Goal: Task Accomplishment & Management: Complete application form

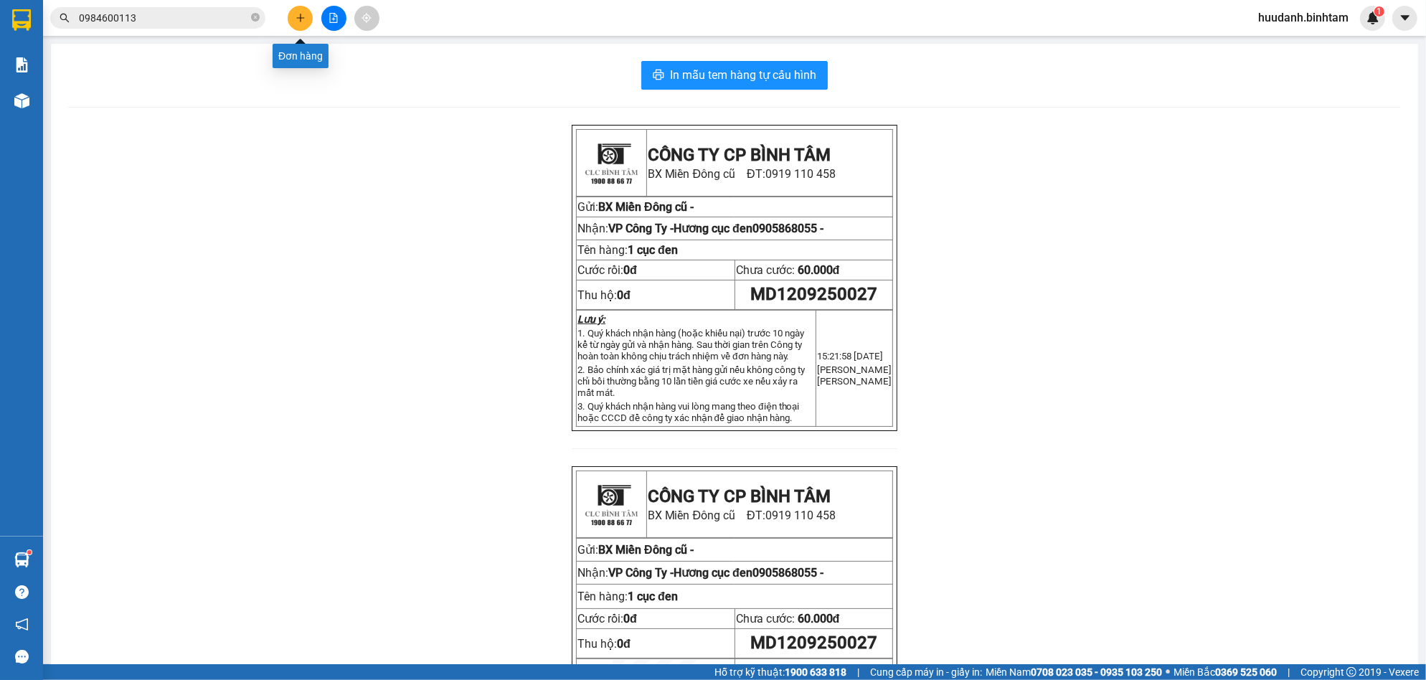
click at [305, 23] on button at bounding box center [300, 18] width 25 height 25
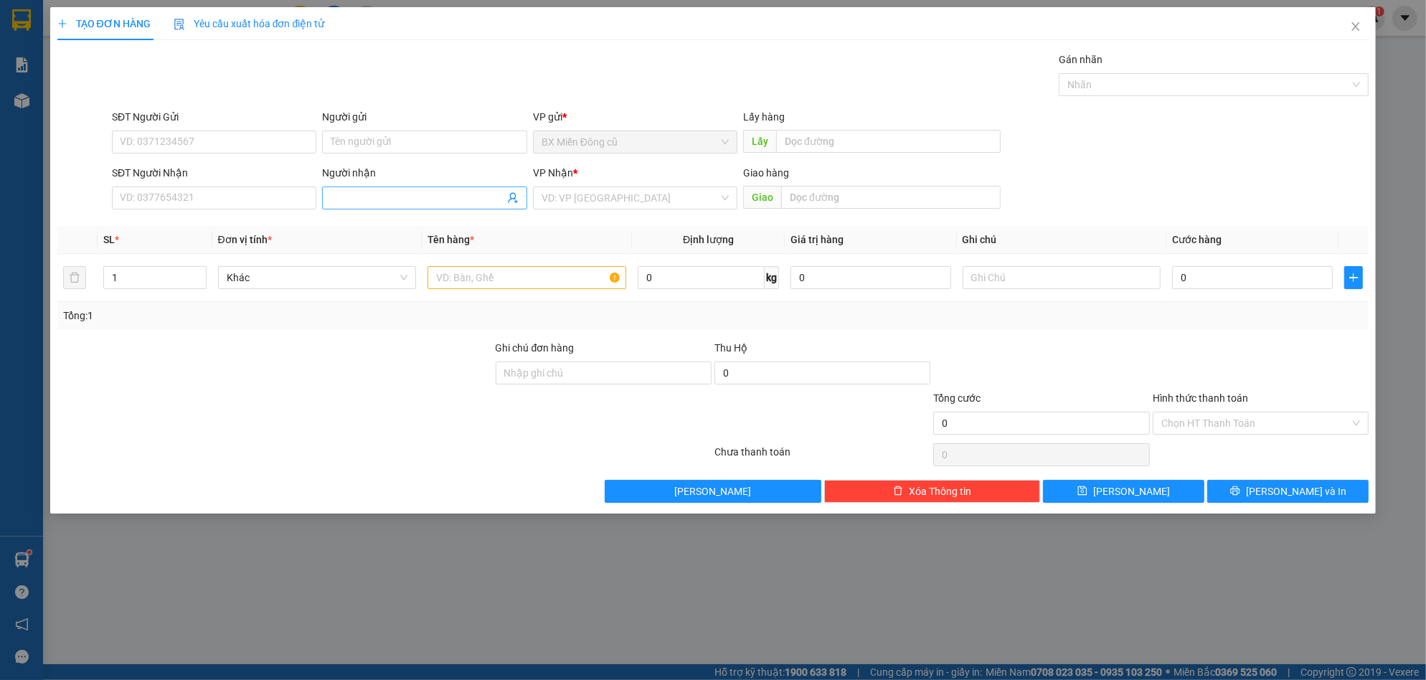
click at [399, 196] on input "Người nhận" at bounding box center [417, 198] width 173 height 16
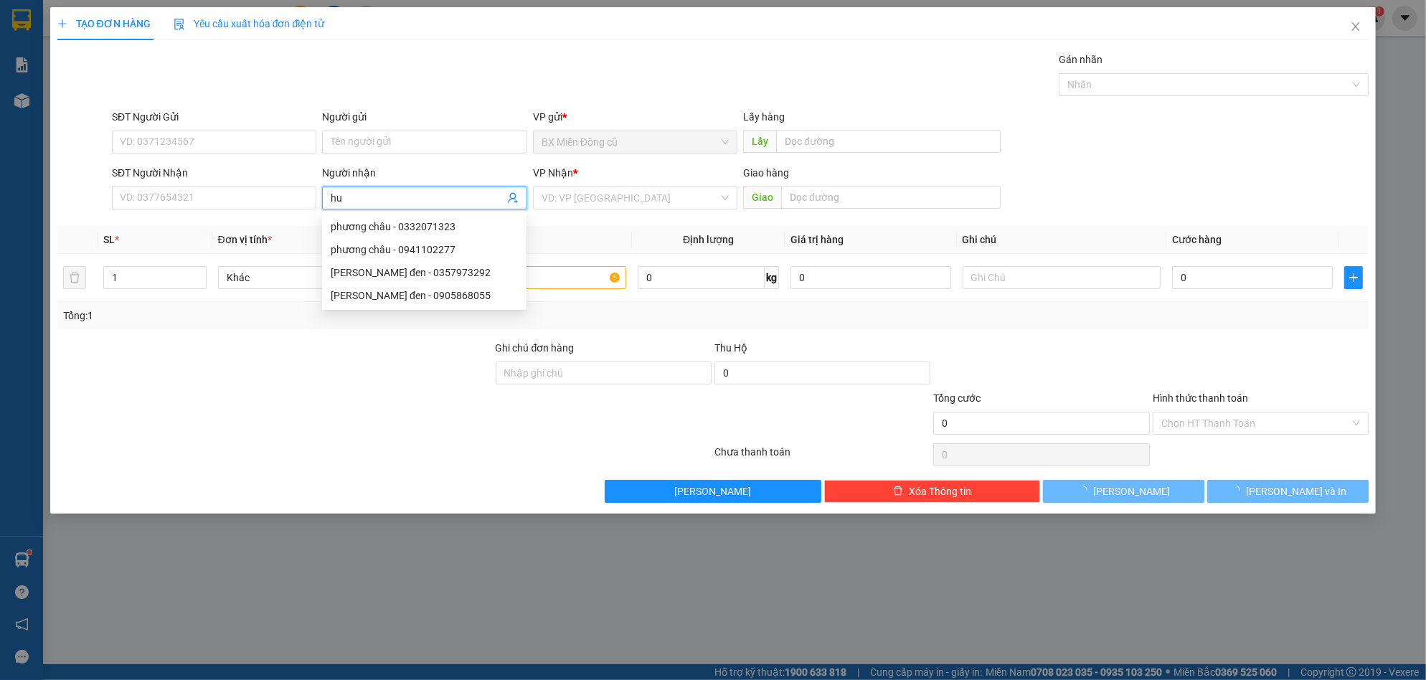
paste input "ê"
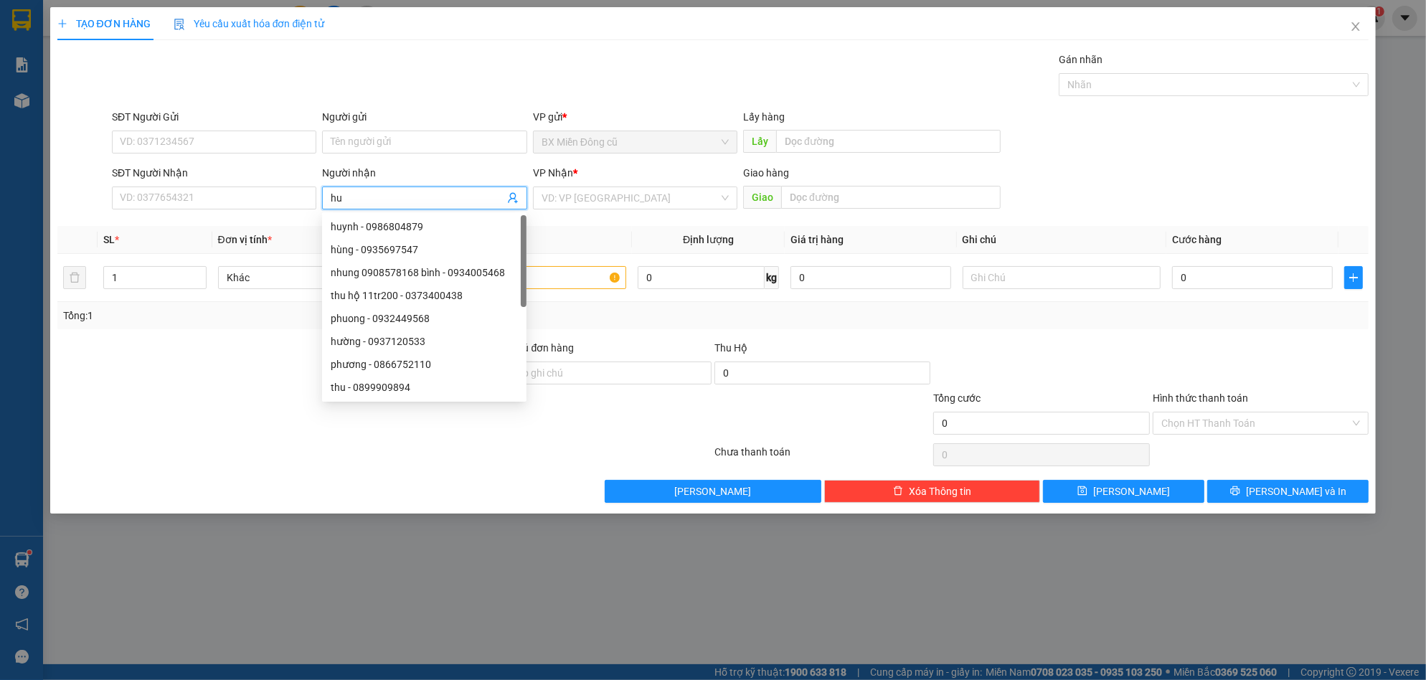
paste input "ệ"
type input "huệ"
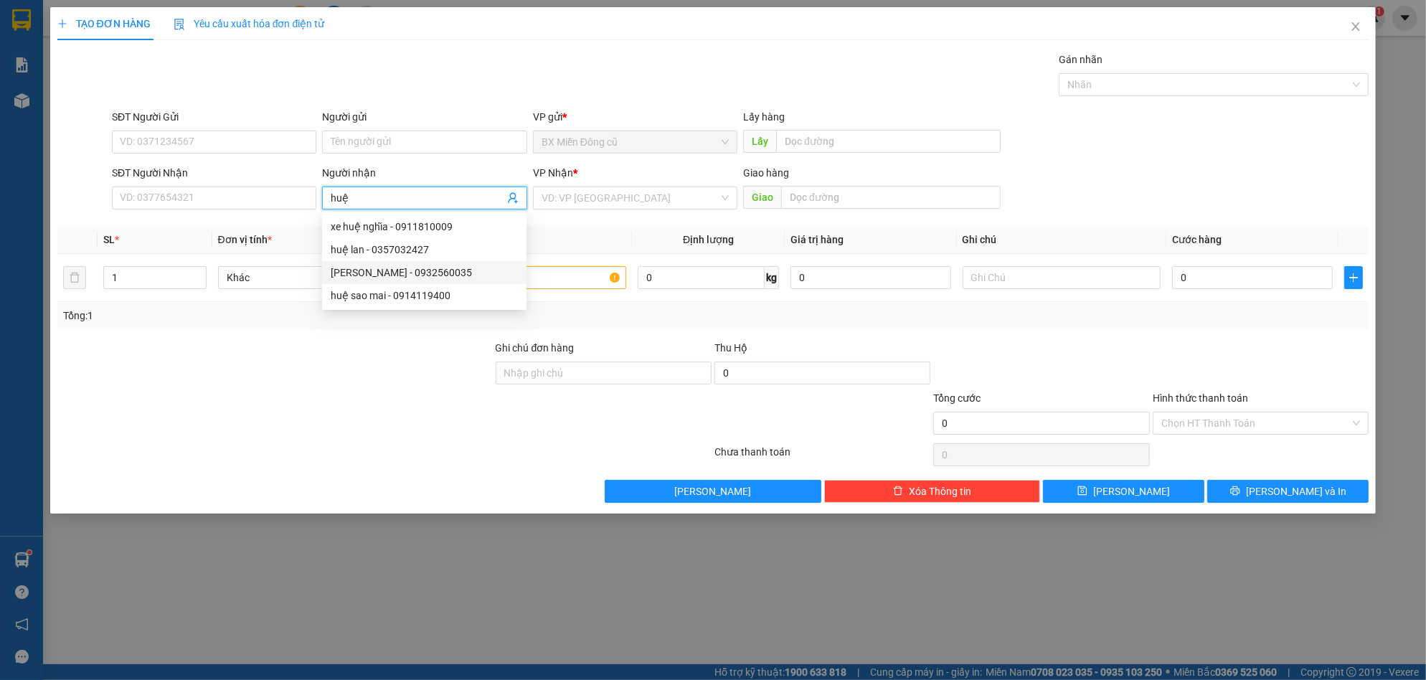
click at [385, 274] on div "[PERSON_NAME] - 0932560035" at bounding box center [424, 273] width 187 height 16
type input "0932560035"
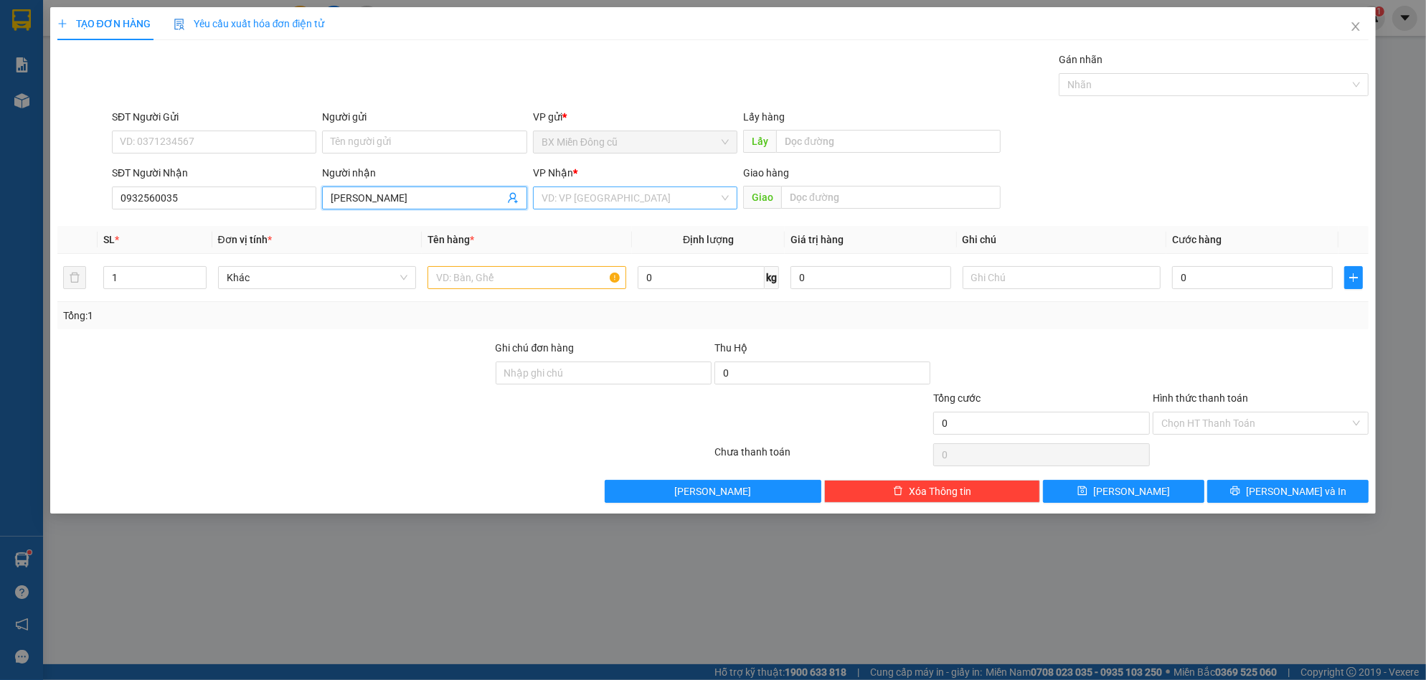
type input "[PERSON_NAME]"
click at [574, 195] on input "search" at bounding box center [629, 198] width 177 height 22
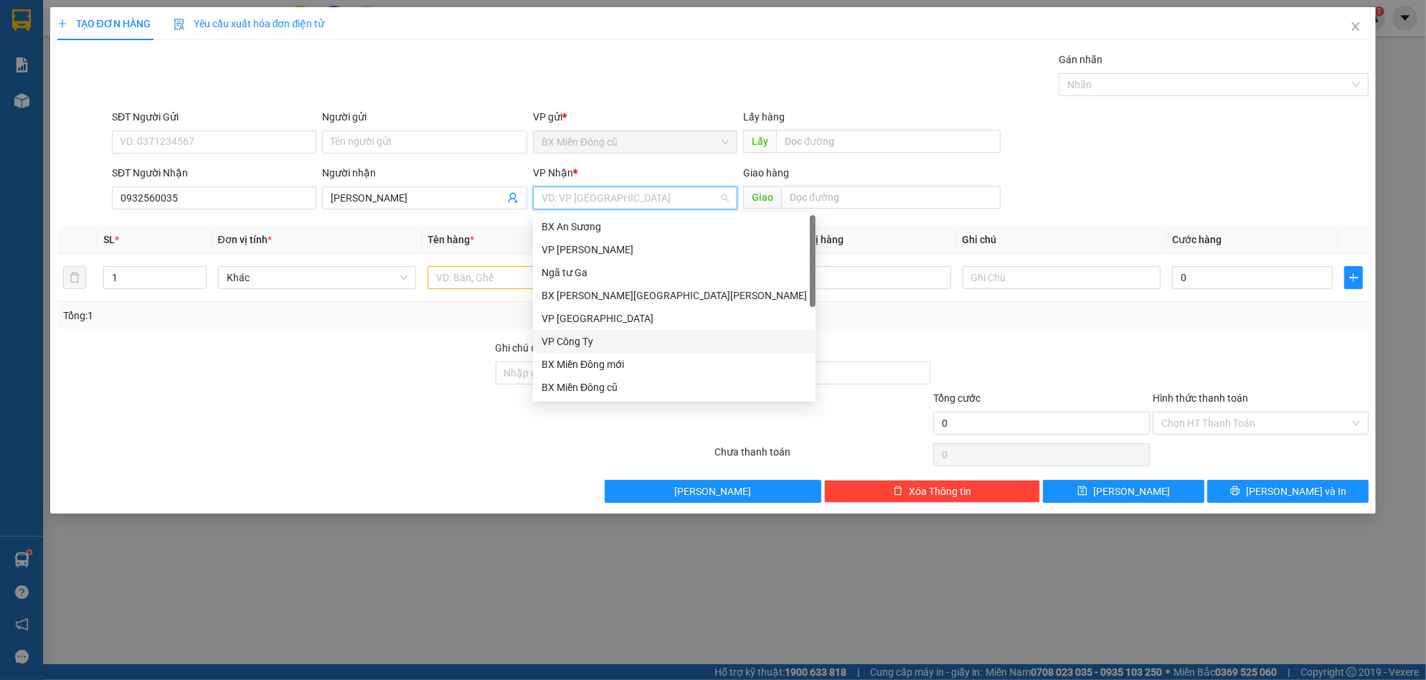
click at [564, 343] on div "VP Công Ty" at bounding box center [673, 341] width 265 height 16
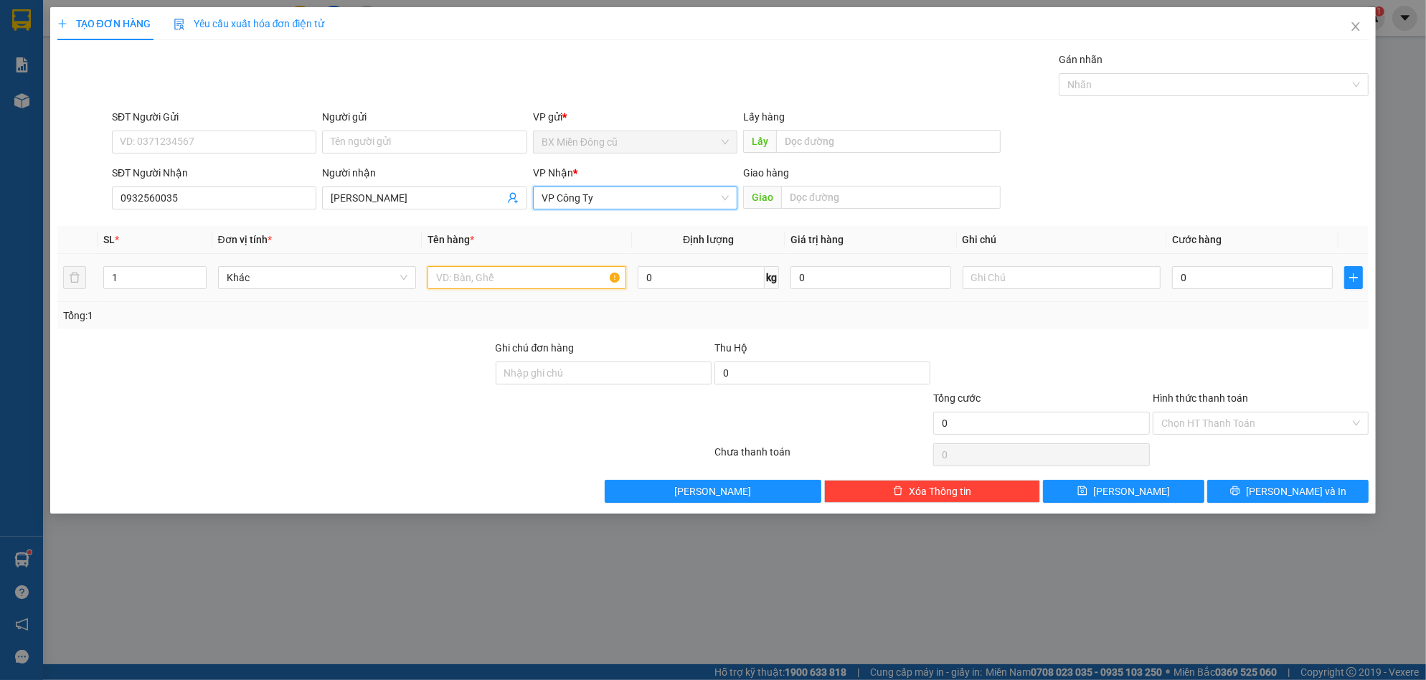
click at [455, 272] on input "text" at bounding box center [526, 277] width 199 height 23
paste input "ụ"
paste input "đ"
type input "1 cục đen"
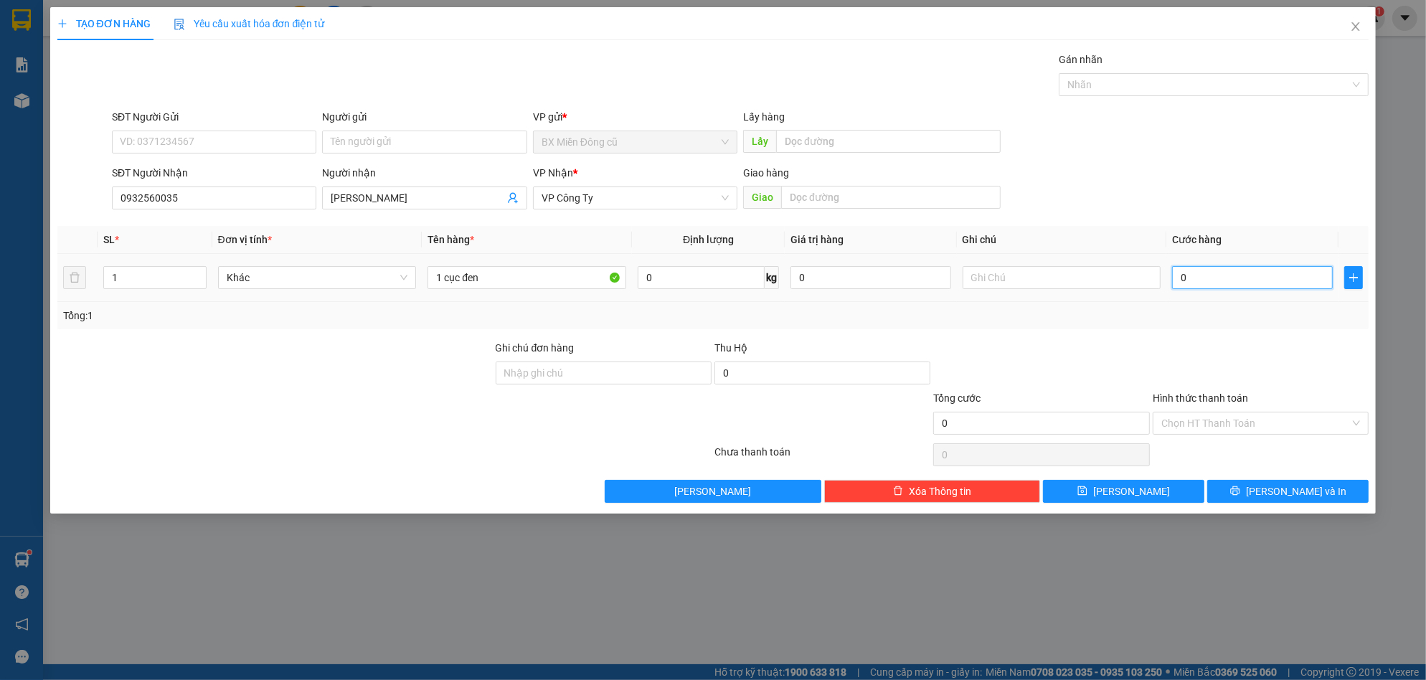
click at [1203, 275] on input "0" at bounding box center [1252, 277] width 161 height 23
type input "5"
type input "50"
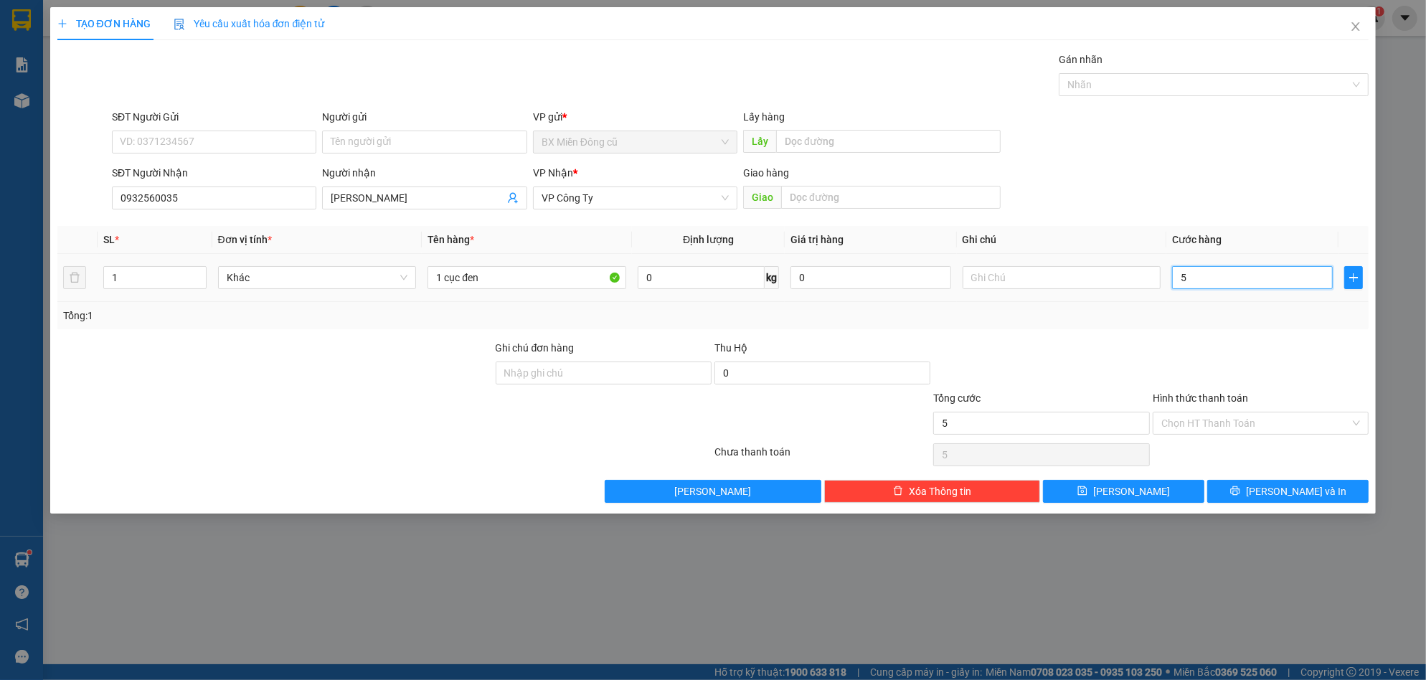
type input "50"
type input "500"
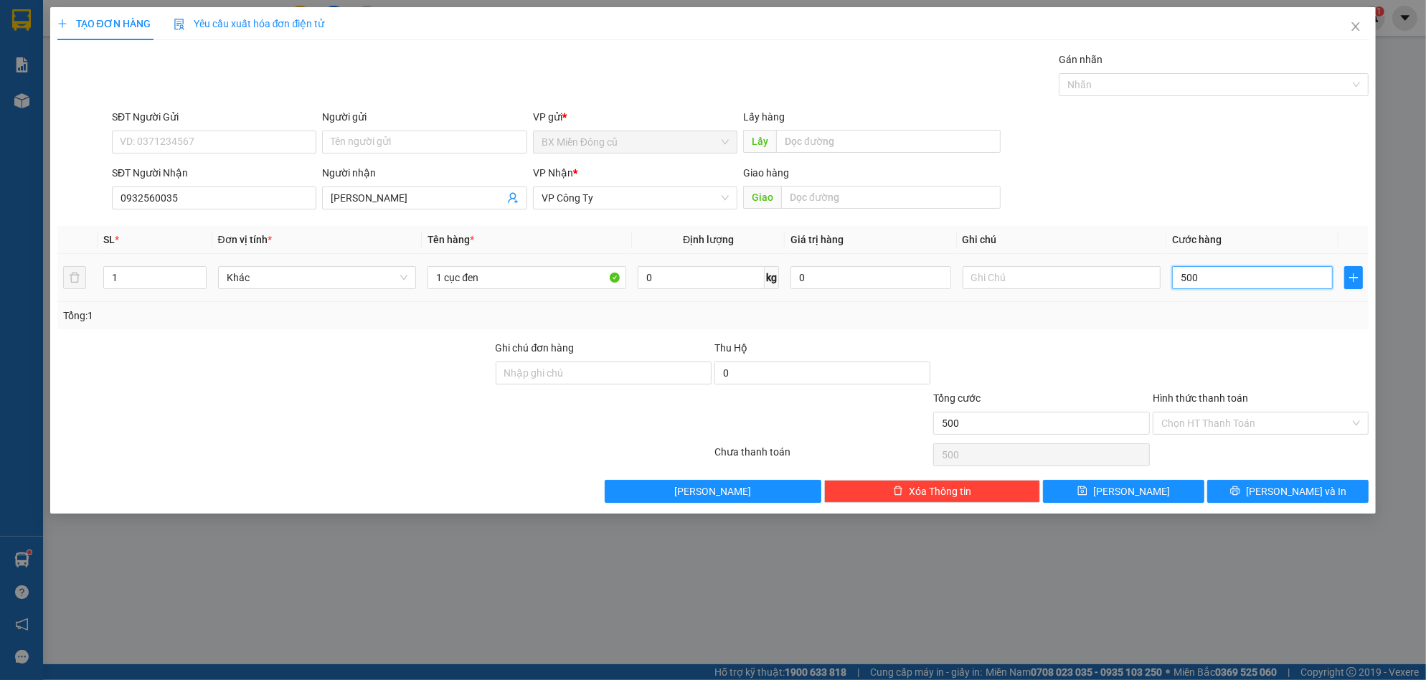
type input "5.000"
type input "50.000"
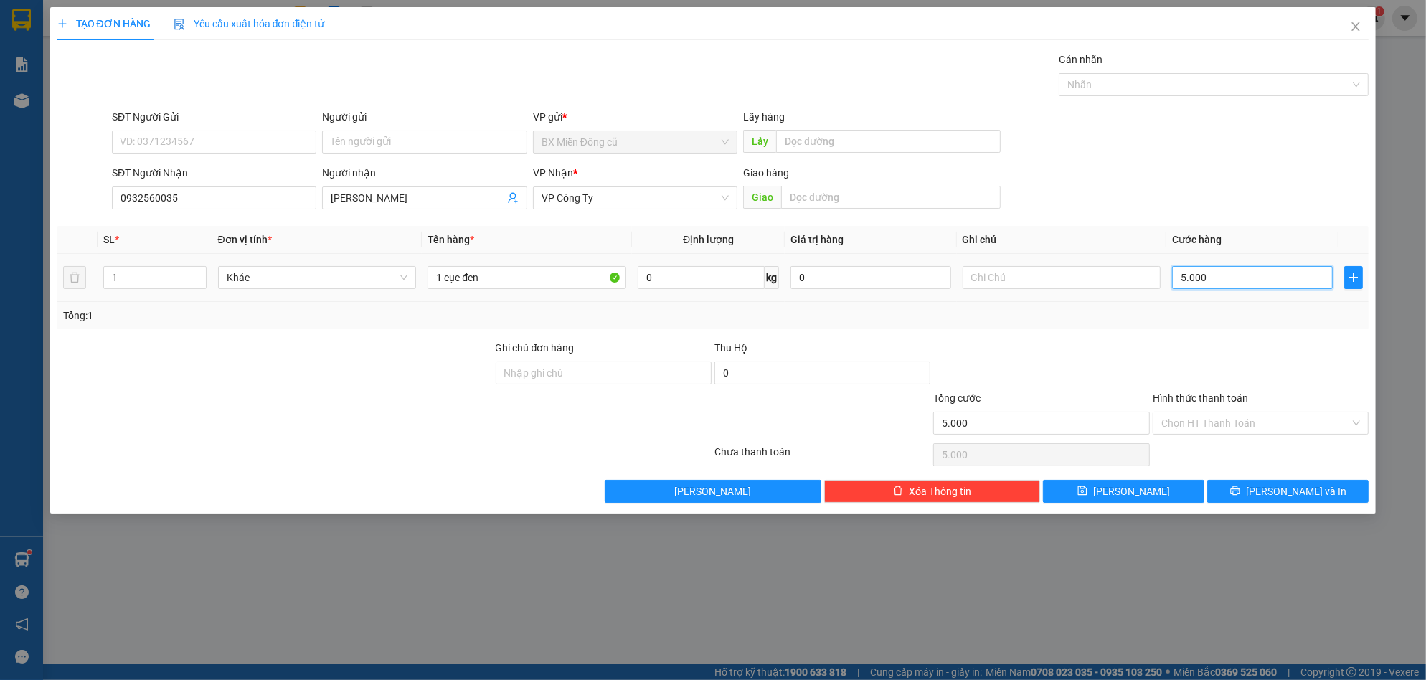
type input "50.000"
click at [1240, 486] on icon "printer" at bounding box center [1235, 490] width 10 height 10
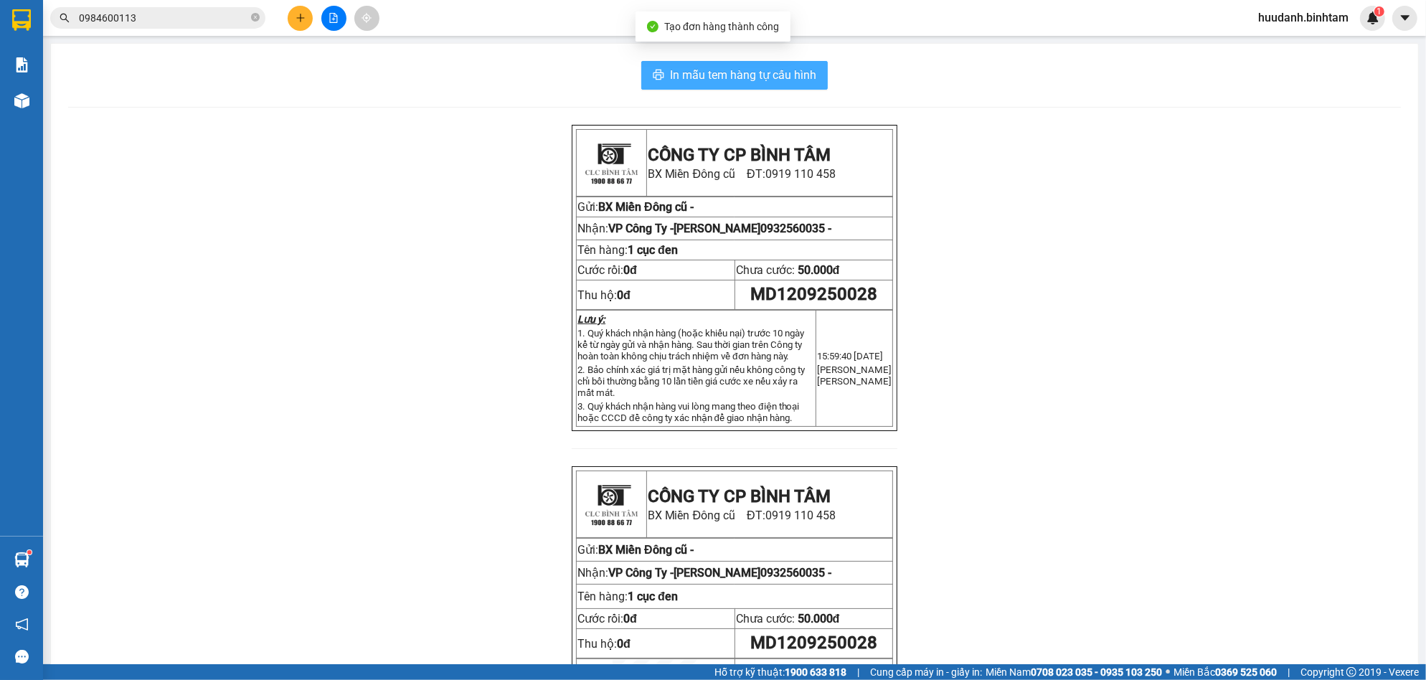
click at [769, 75] on span "In mẫu tem hàng tự cấu hình" at bounding box center [743, 75] width 146 height 18
click at [305, 16] on icon "plus" at bounding box center [300, 18] width 10 height 10
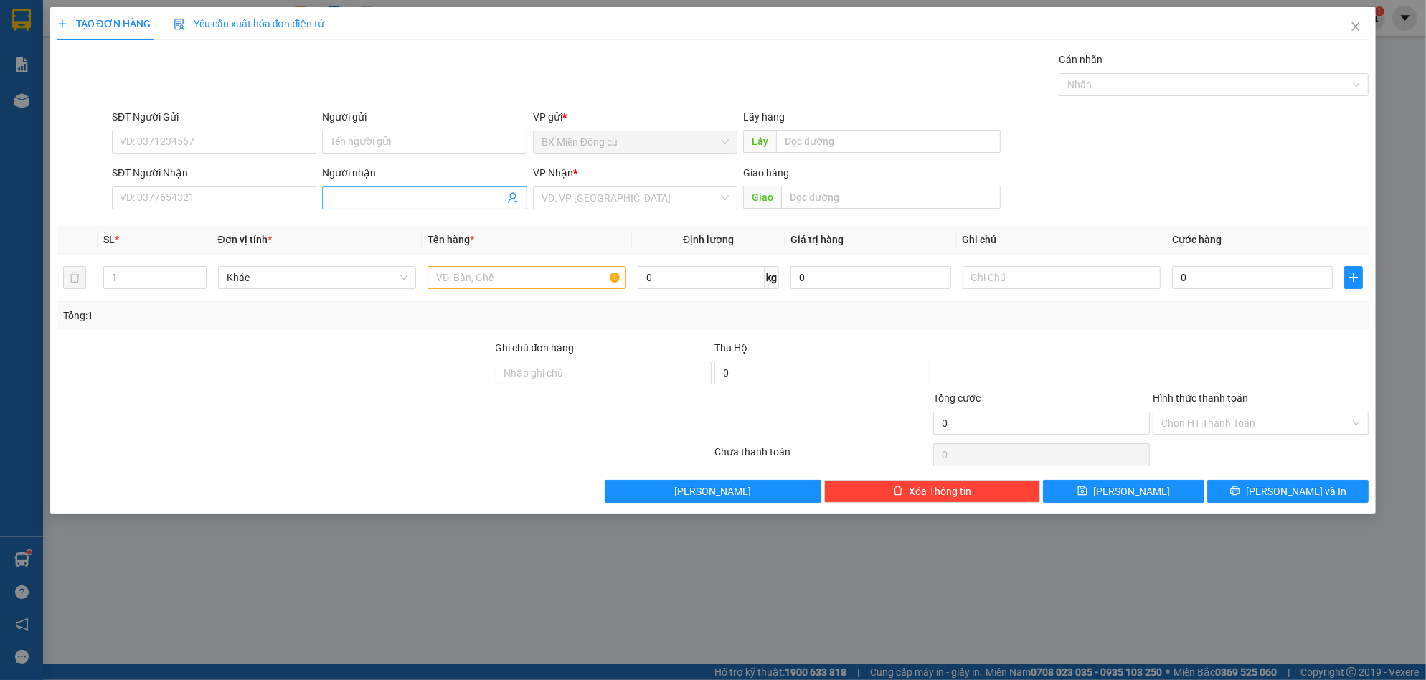
click at [359, 186] on span at bounding box center [424, 197] width 204 height 23
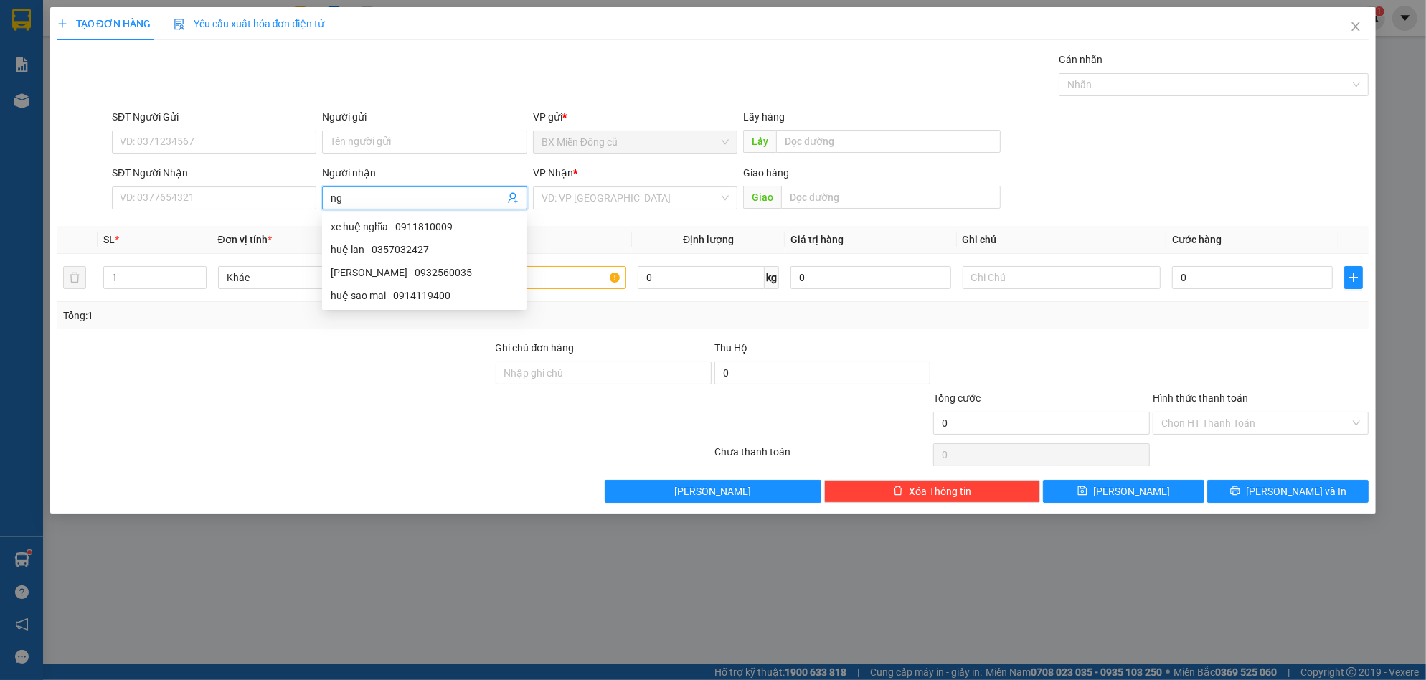
paste input "â"
type input "ngân"
click at [452, 229] on div "ngân trang - 0903573599" at bounding box center [424, 227] width 187 height 16
type input "0903573599"
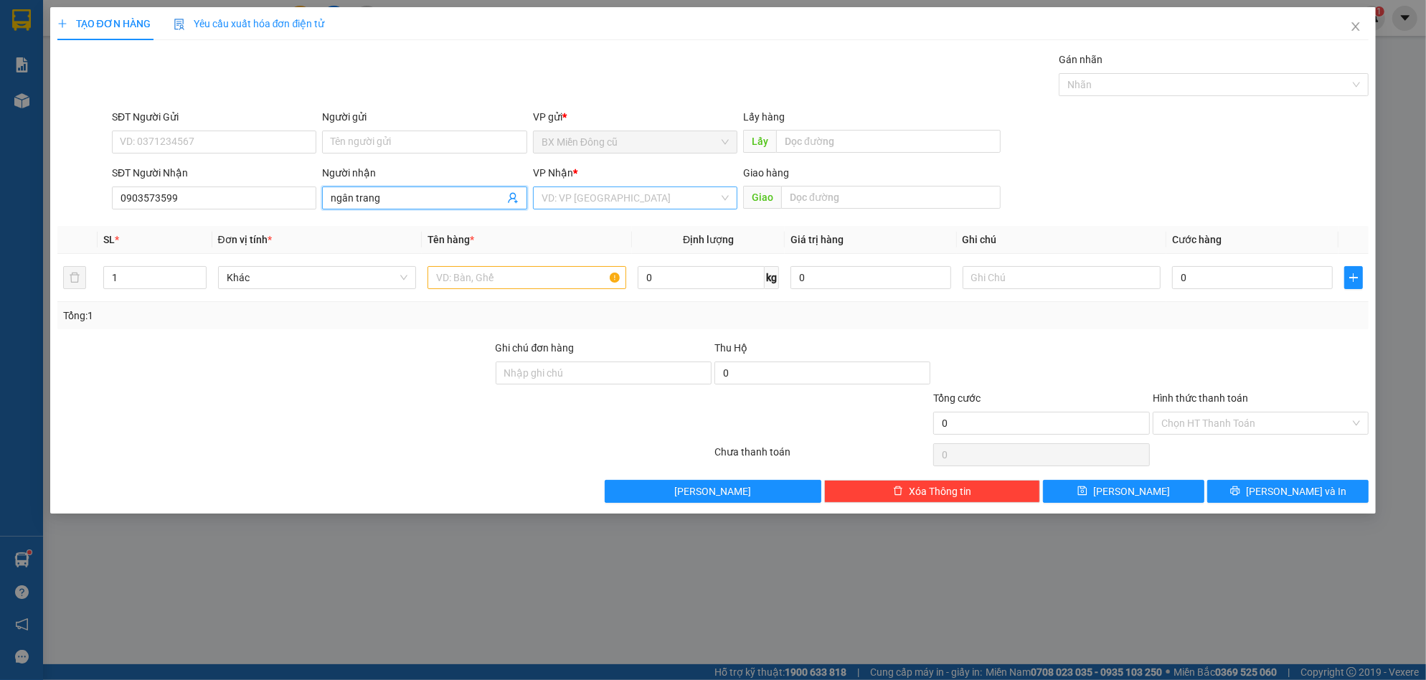
type input "ngân trang"
click at [628, 196] on input "search" at bounding box center [629, 198] width 177 height 22
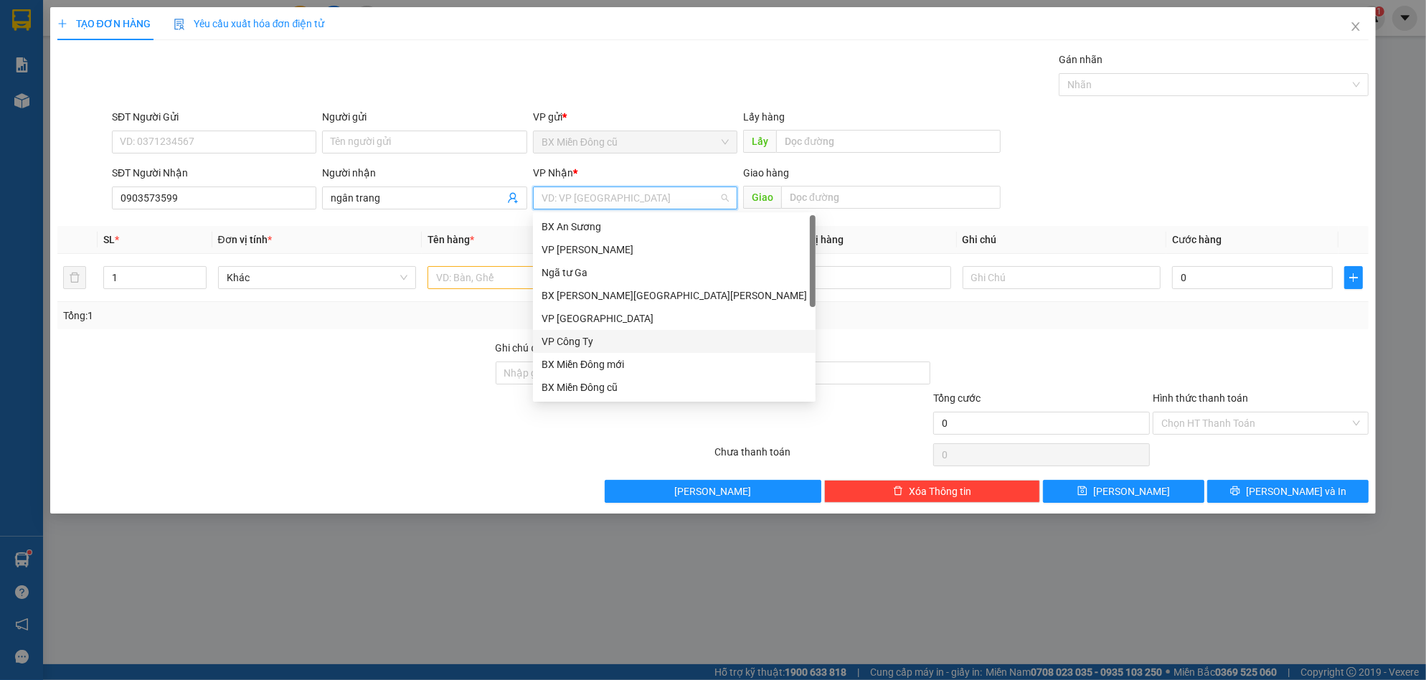
click at [592, 341] on div "VP Công Ty" at bounding box center [673, 341] width 265 height 16
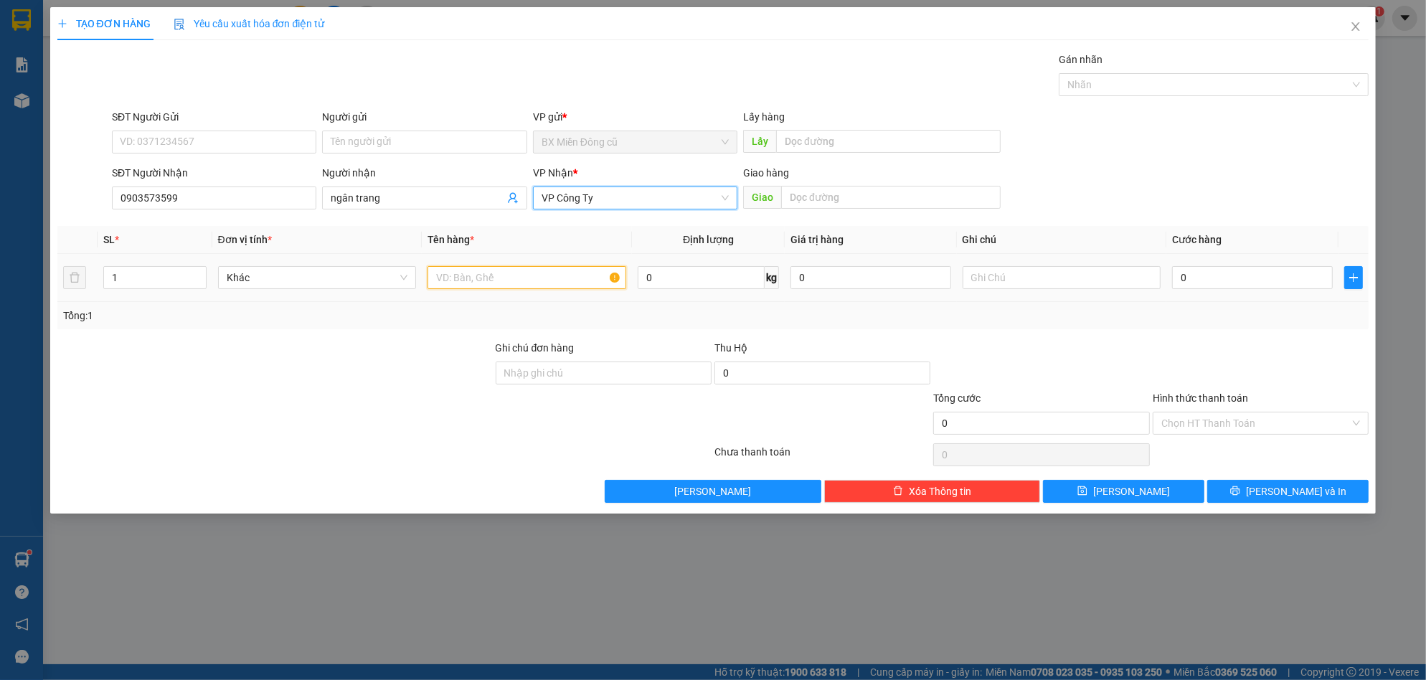
click at [498, 281] on input "text" at bounding box center [526, 277] width 199 height 23
paste input "ùng"
paste input "â"
type input "1 thùng giây"
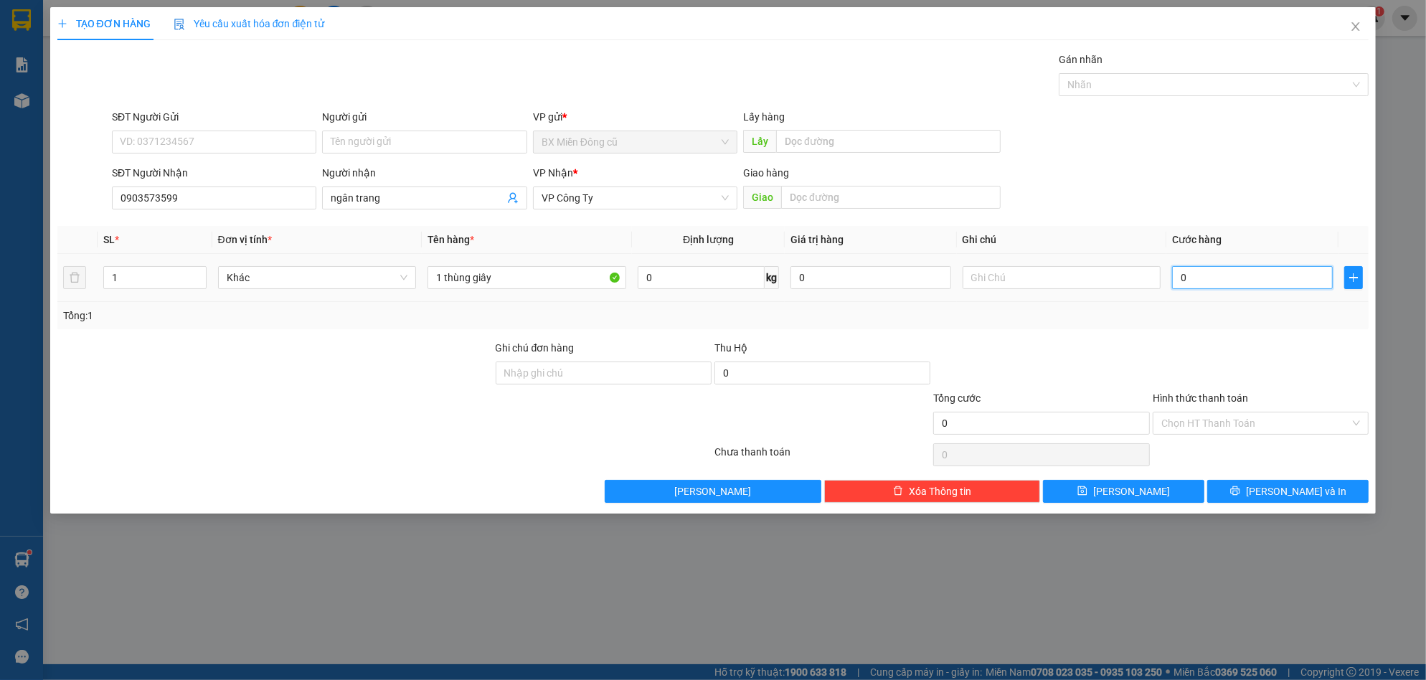
click at [1211, 287] on input "0" at bounding box center [1252, 277] width 161 height 23
type input "5"
type input "50"
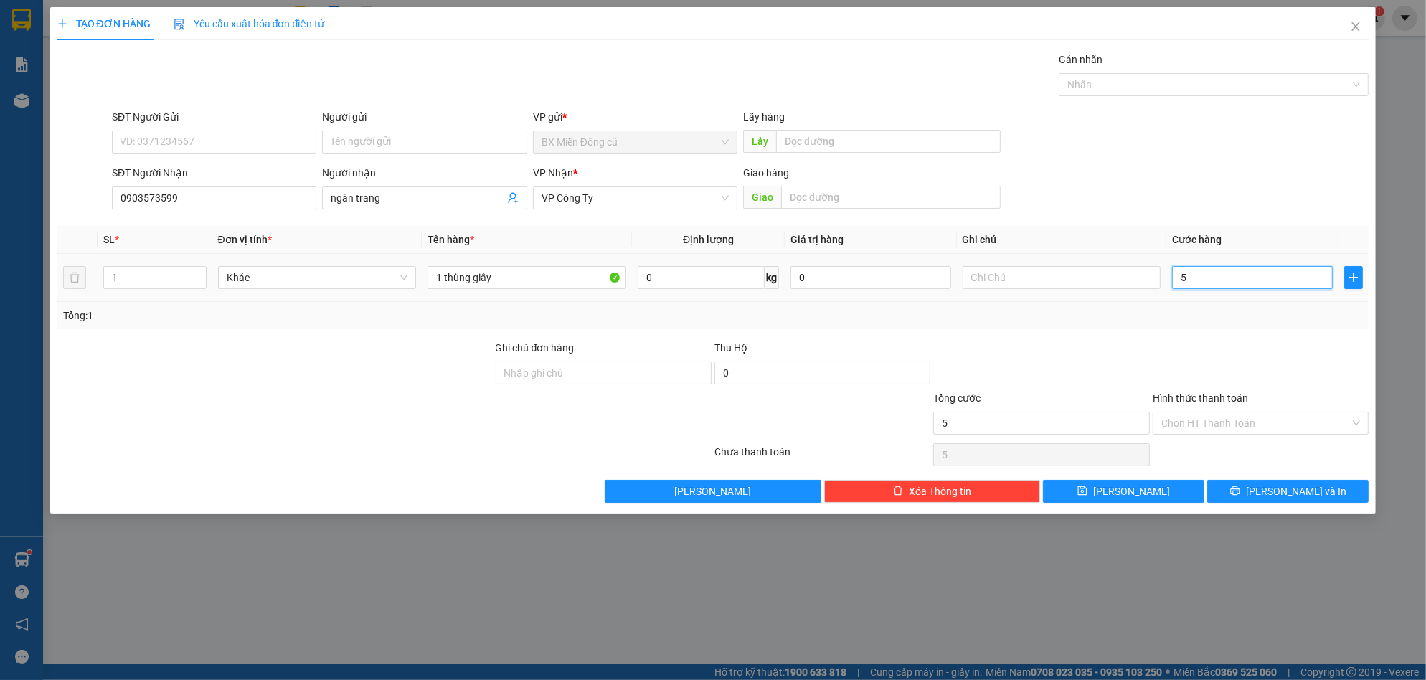
type input "50"
type input "500"
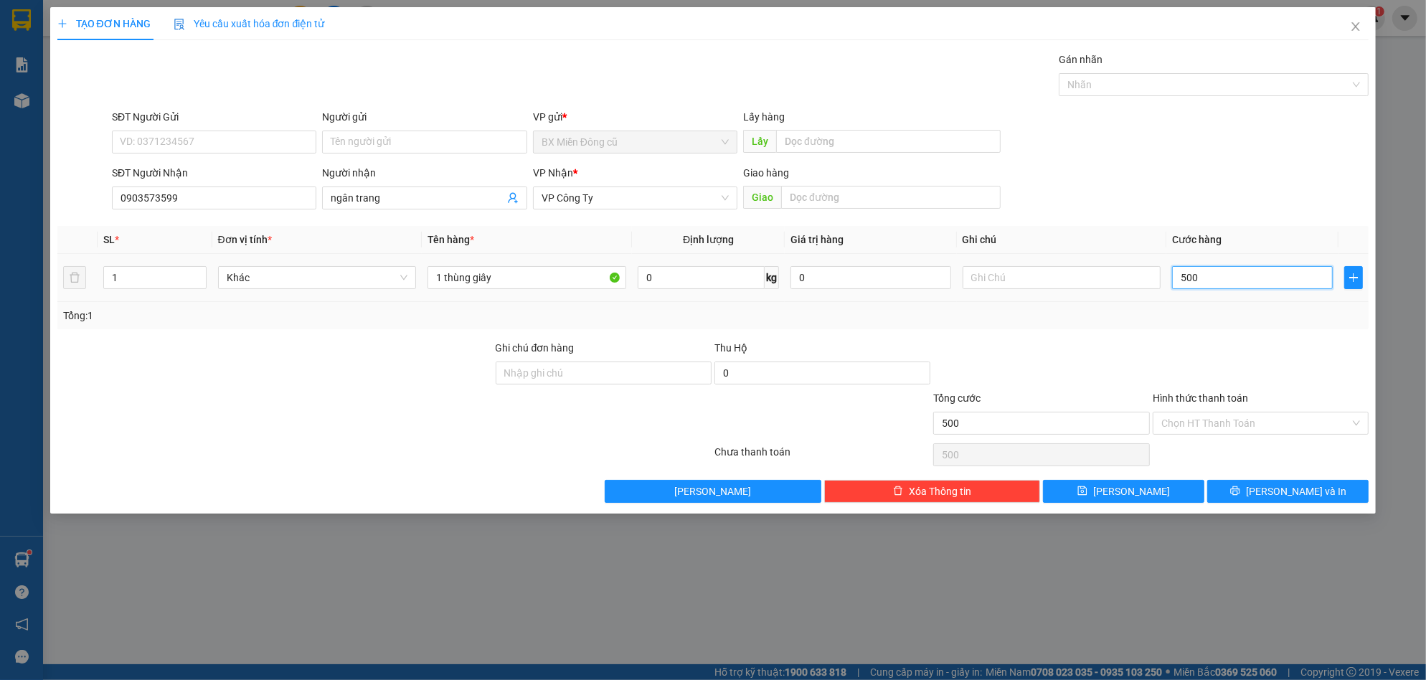
type input "5.000"
type input "50.000"
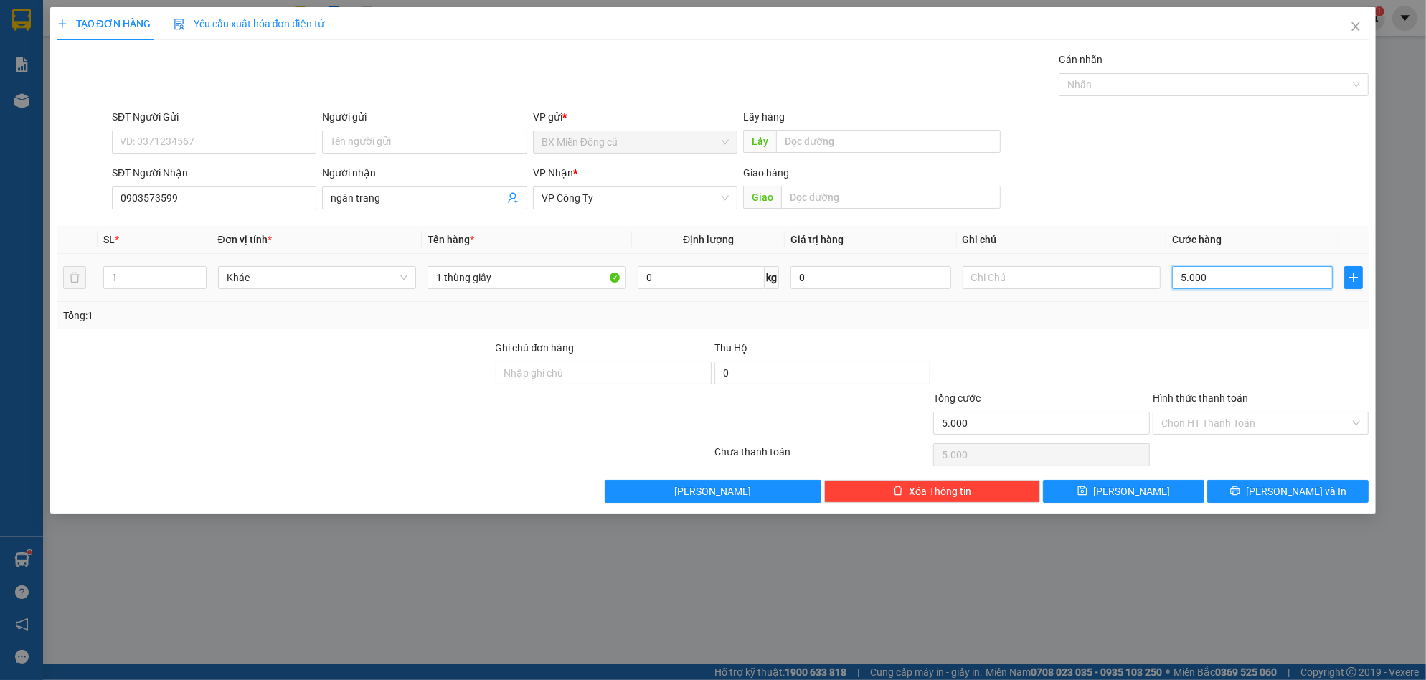
type input "50.000"
click at [1300, 490] on span "[PERSON_NAME] và In" at bounding box center [1296, 491] width 100 height 16
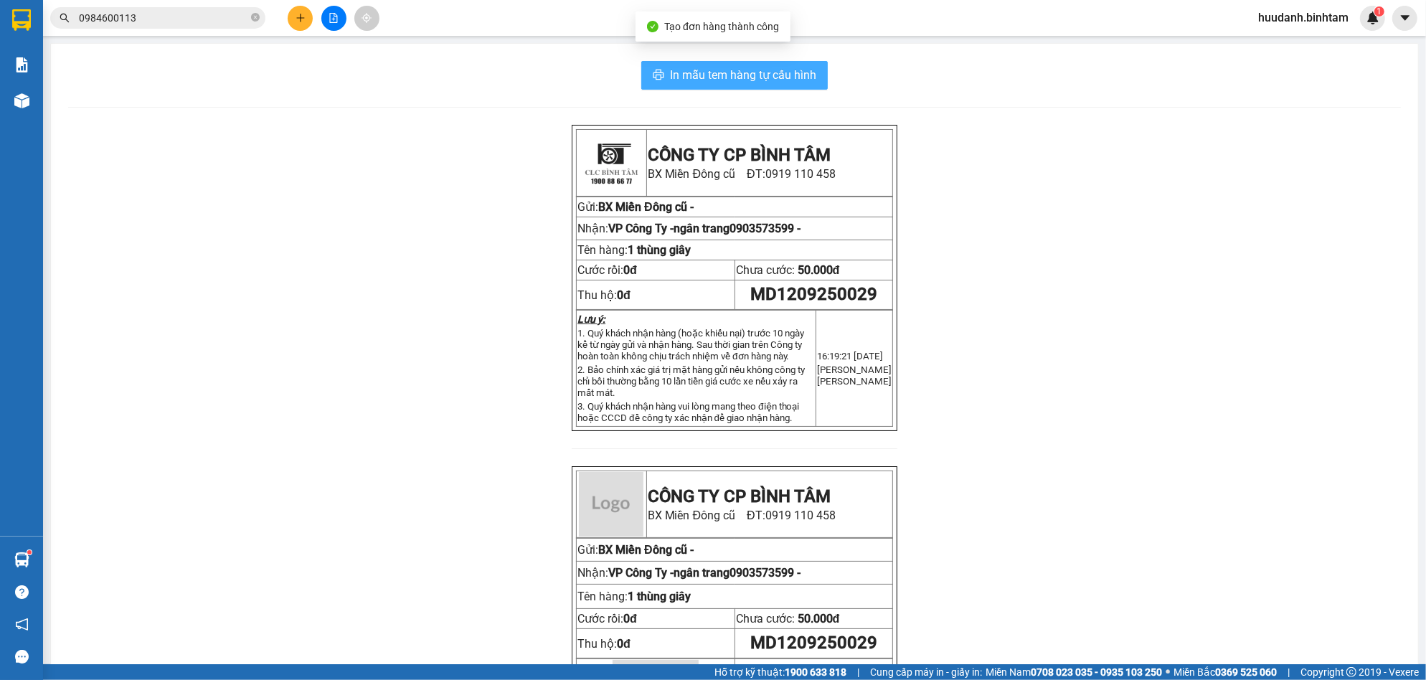
click at [746, 80] on span "In mẫu tem hàng tự cấu hình" at bounding box center [743, 75] width 146 height 18
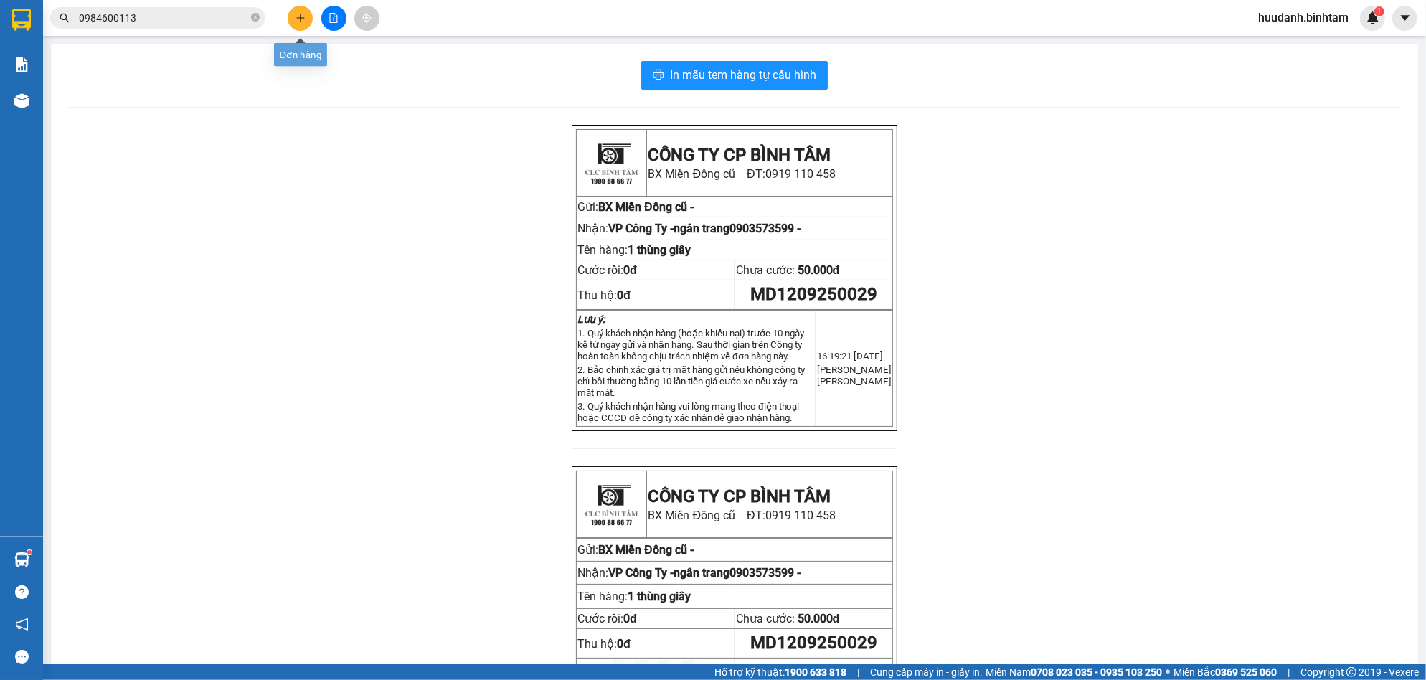
click at [293, 11] on button at bounding box center [300, 18] width 25 height 25
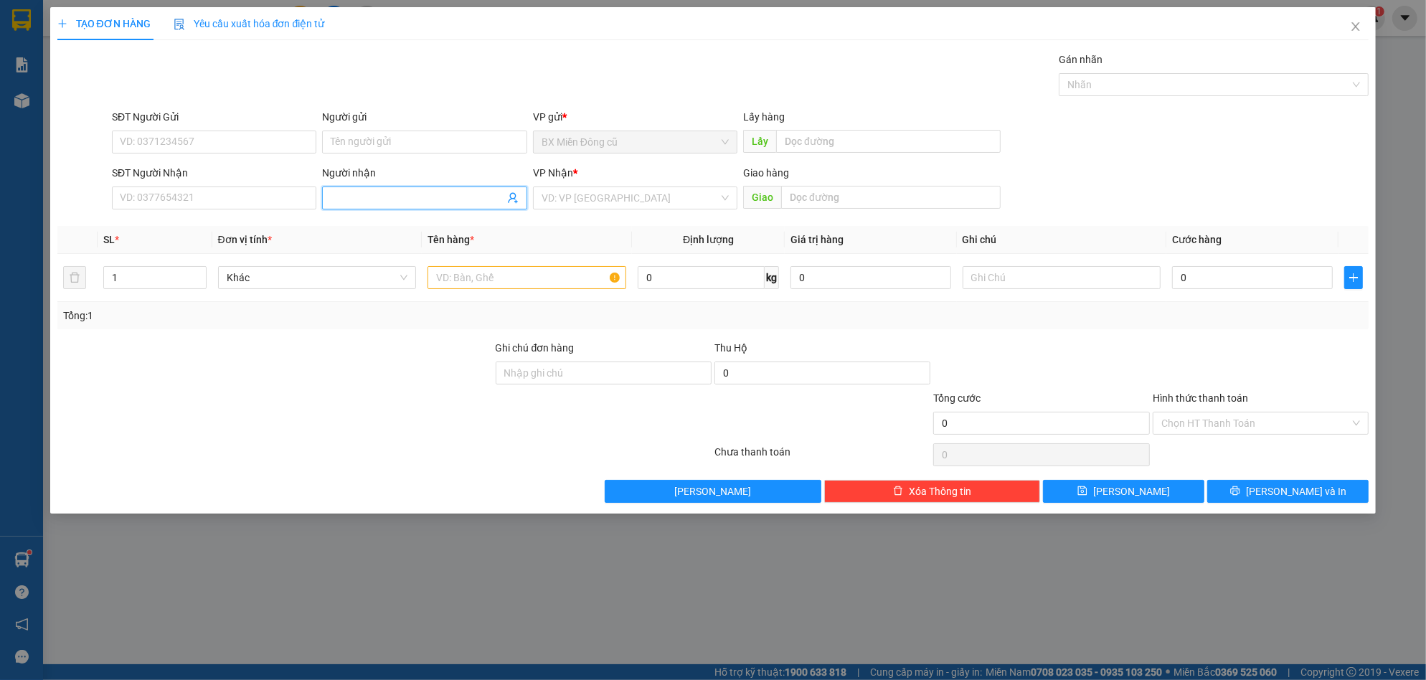
click at [365, 201] on input "Người nhận" at bounding box center [417, 198] width 173 height 16
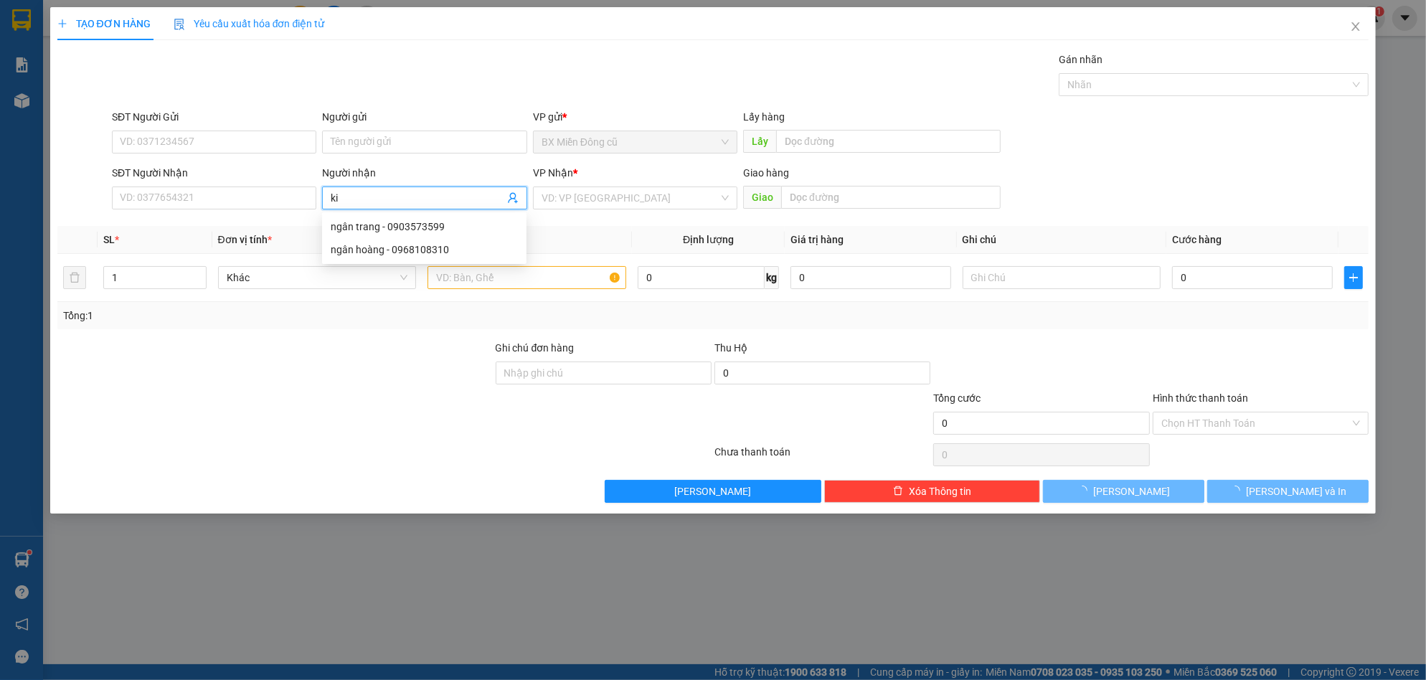
paste input "ê"
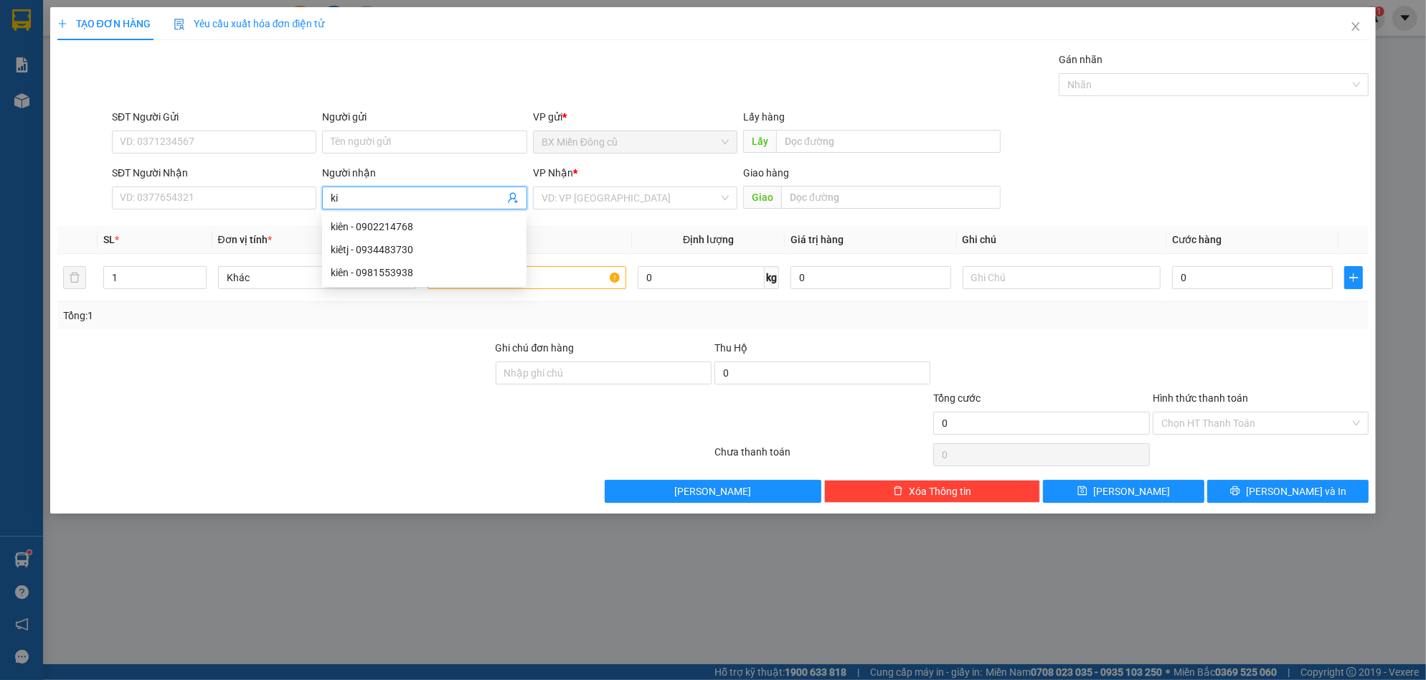
paste input "ệ"
type input "kiệt"
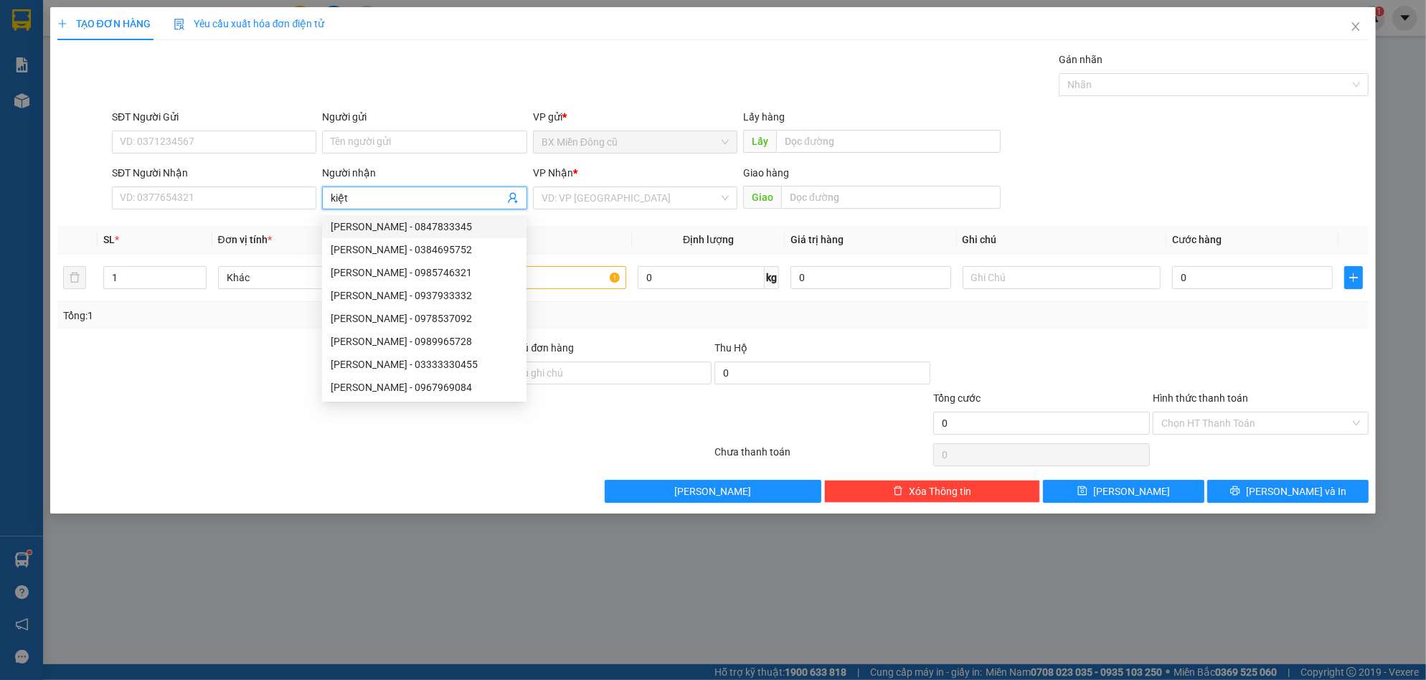
click at [454, 230] on div "[PERSON_NAME] - 0847833345" at bounding box center [424, 227] width 187 height 16
type input "0847833345"
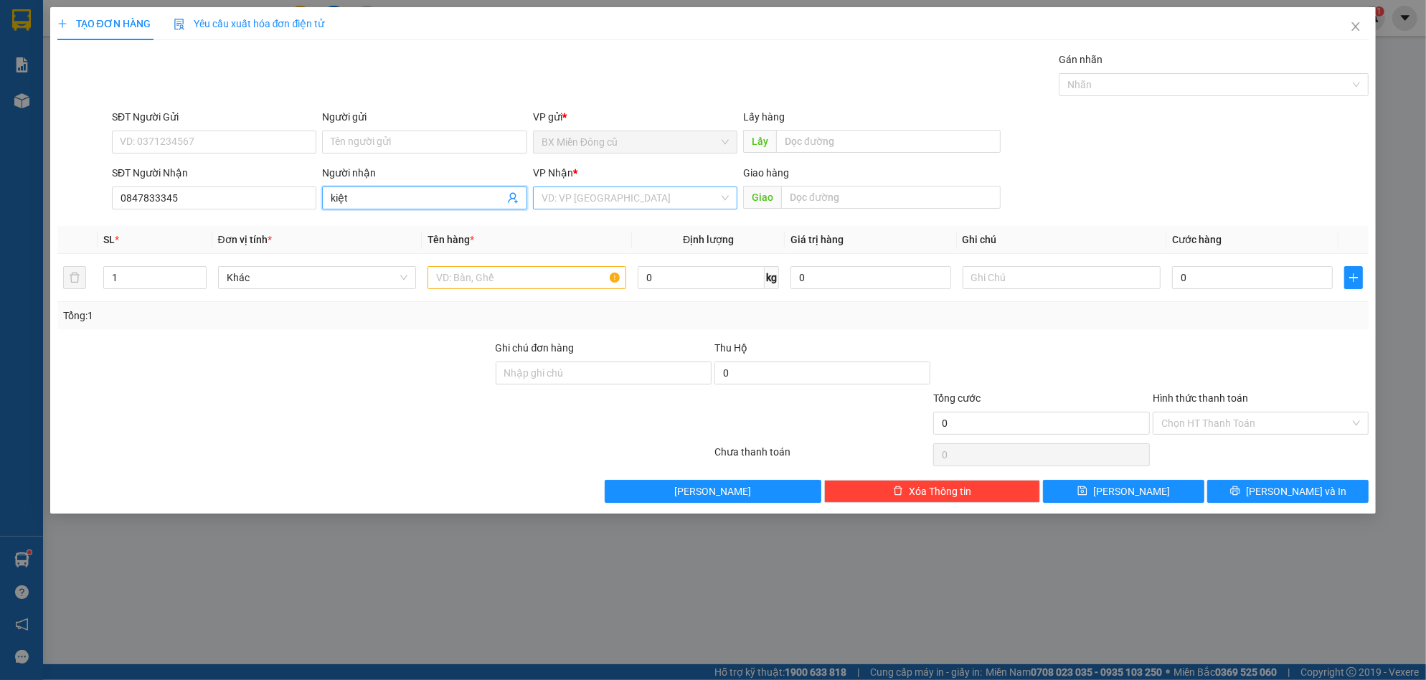
type input "kiệt"
click at [580, 204] on input "search" at bounding box center [629, 198] width 177 height 22
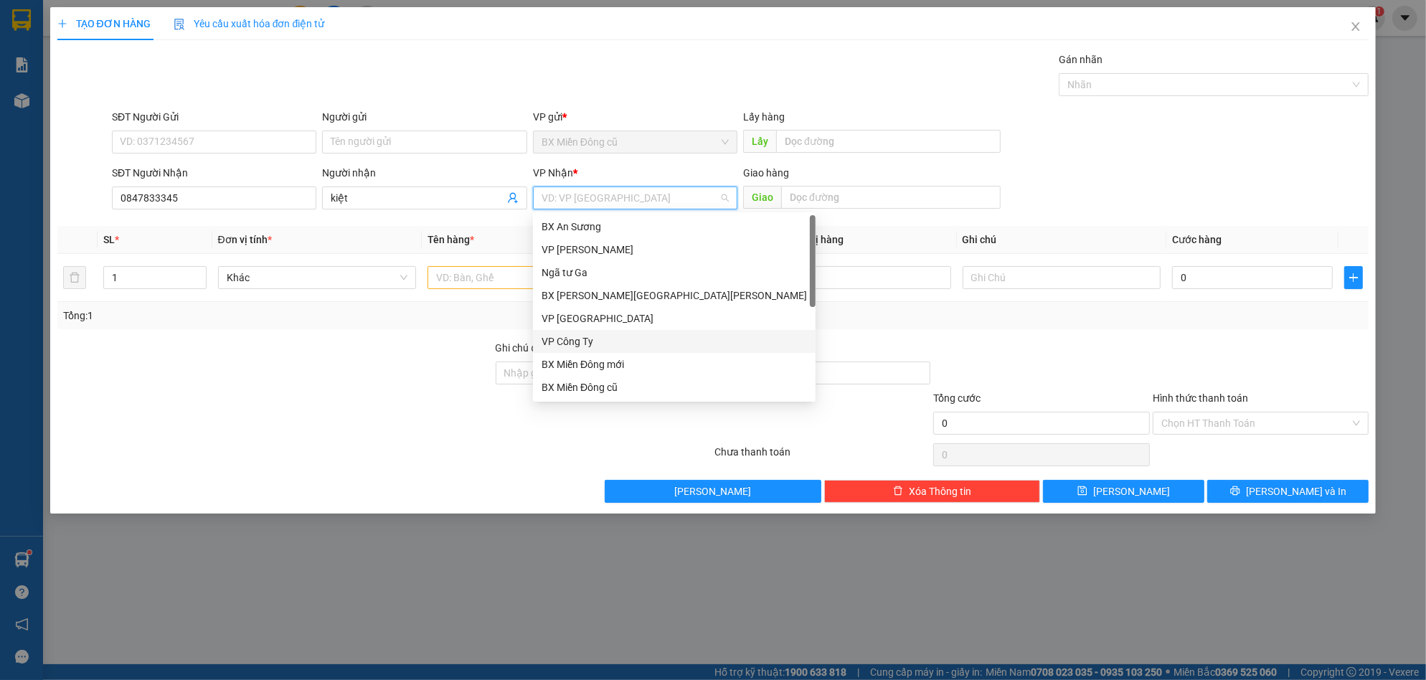
click at [590, 337] on div "VP Công Ty" at bounding box center [673, 341] width 265 height 16
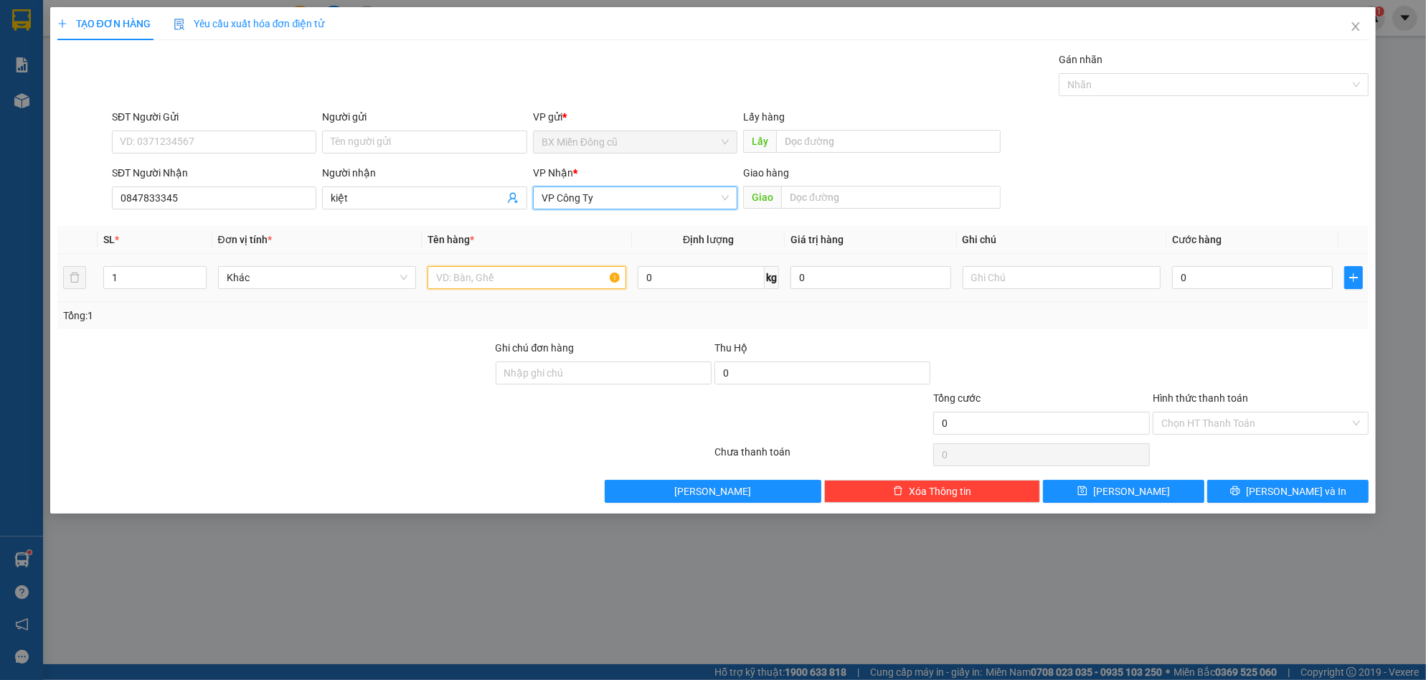
click at [501, 275] on input "text" at bounding box center [526, 277] width 199 height 23
paste input "ùng"
paste input "â"
type input "1 thùng giây"
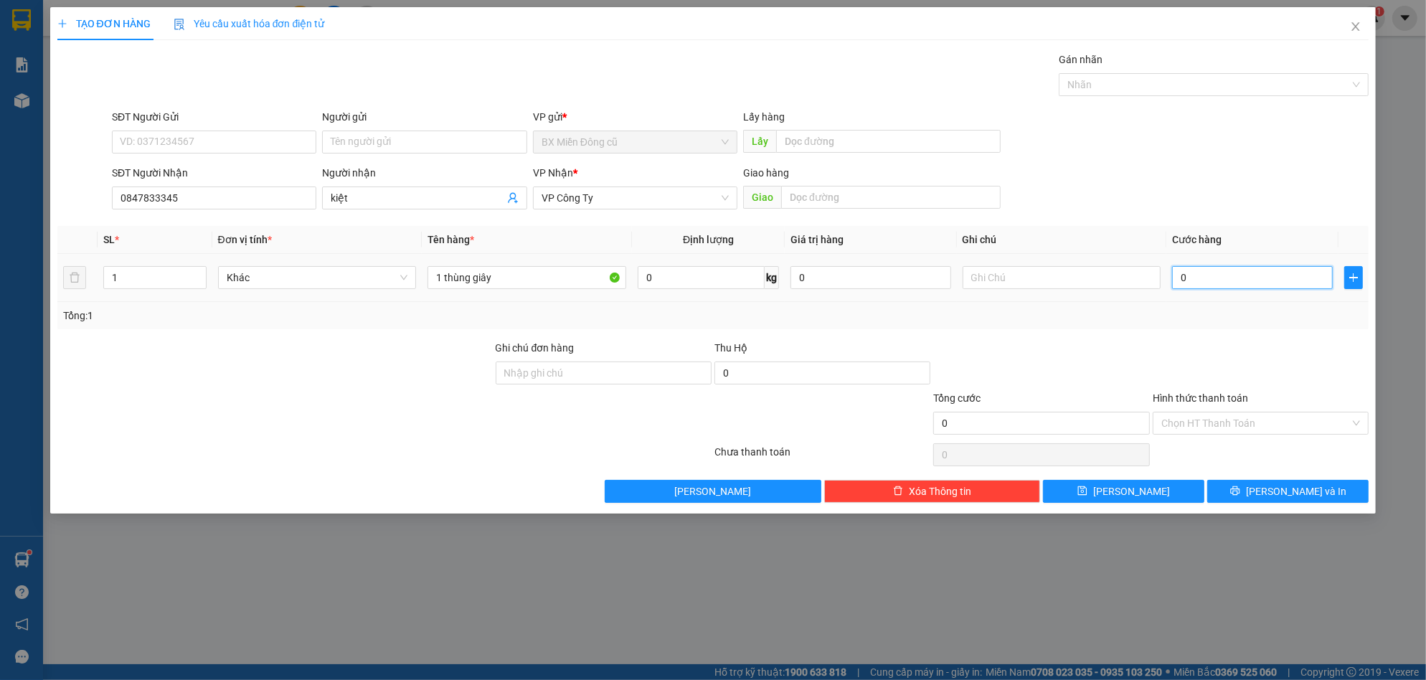
click at [1225, 283] on input "0" at bounding box center [1252, 277] width 161 height 23
type input "5"
type input "50"
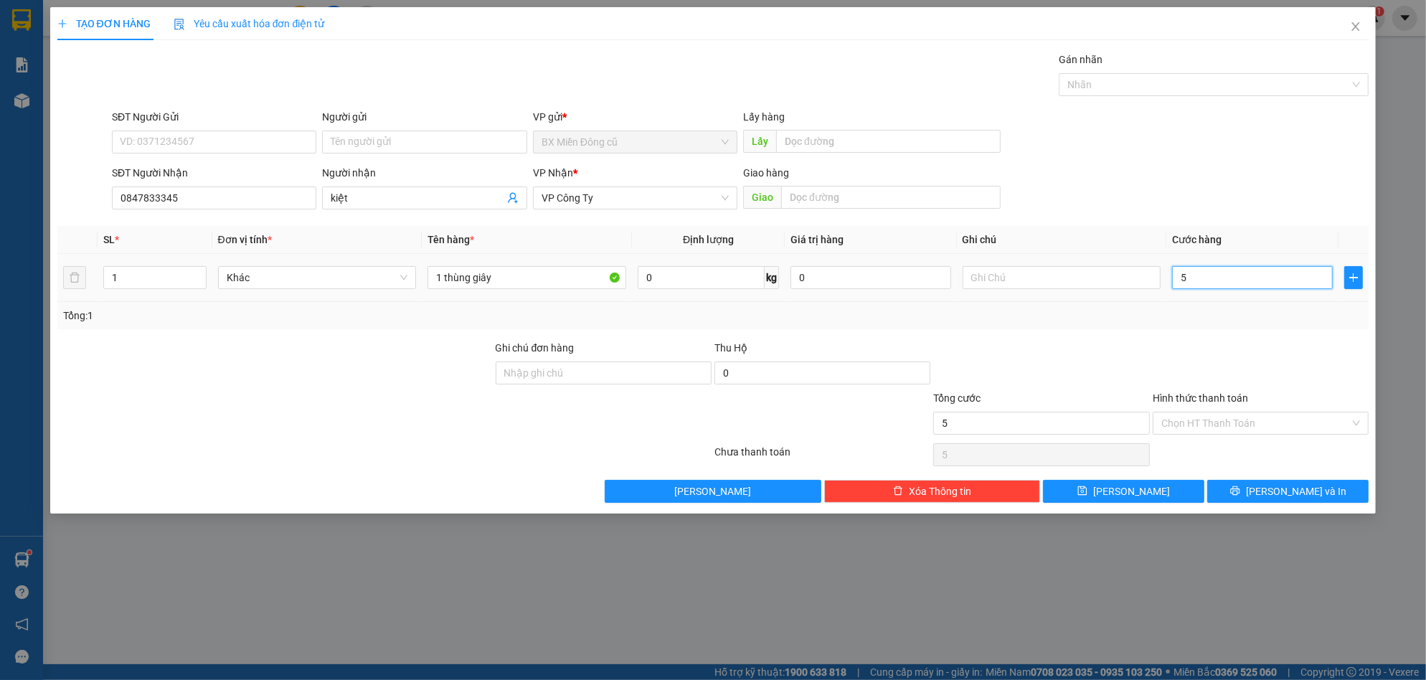
type input "50"
type input "500"
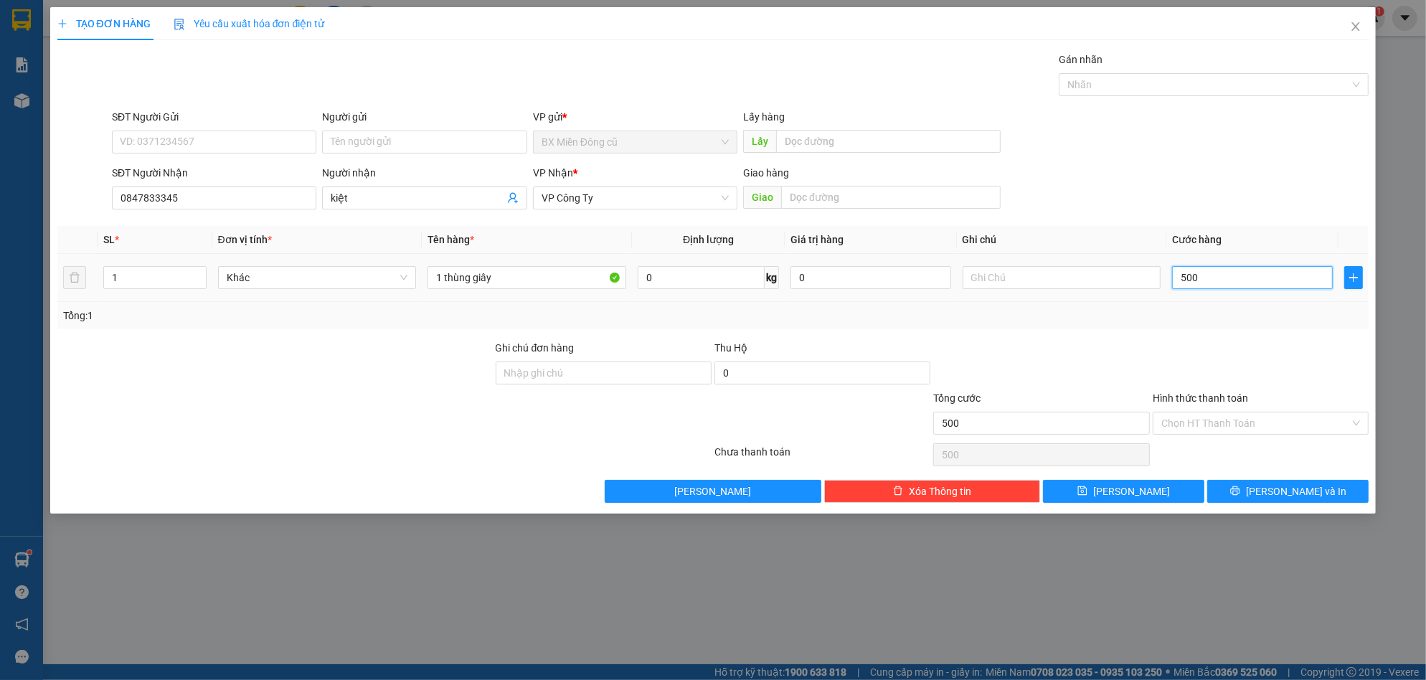
type input "5.000"
type input "50.000"
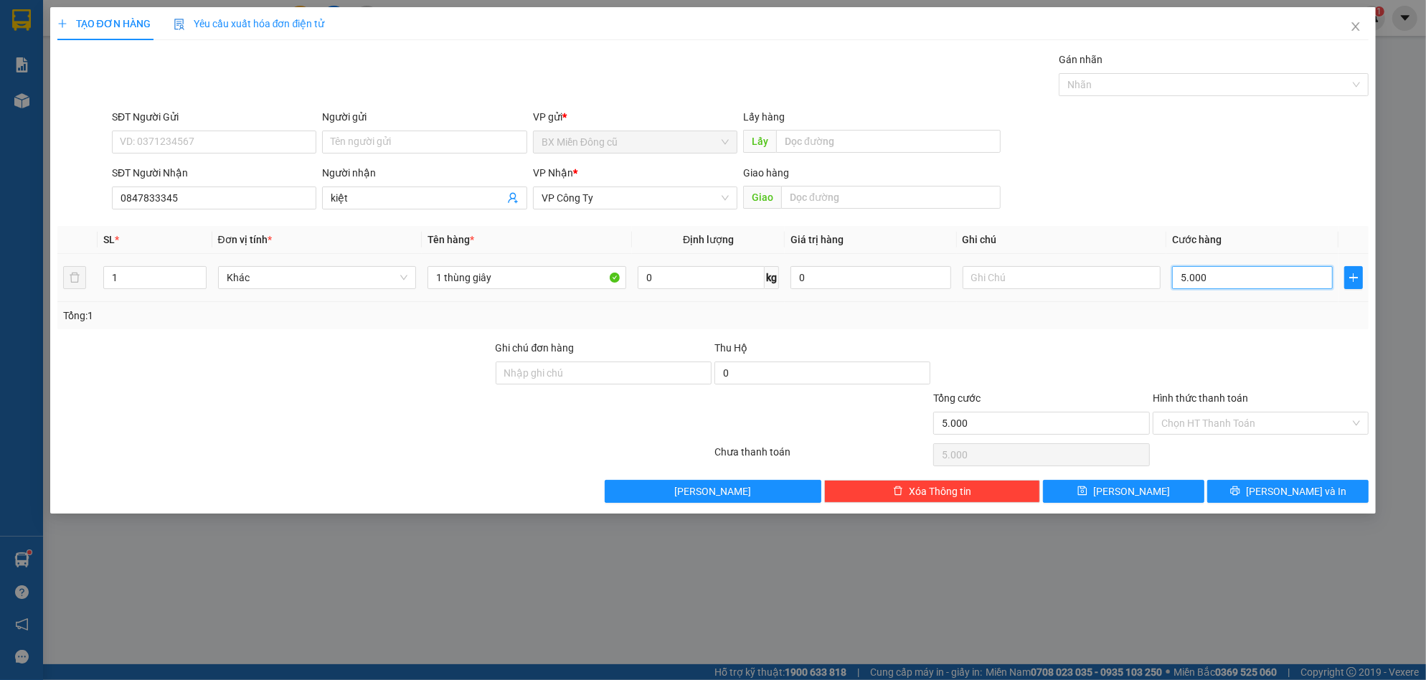
type input "50.000"
click at [1285, 493] on span "[PERSON_NAME] và In" at bounding box center [1296, 491] width 100 height 16
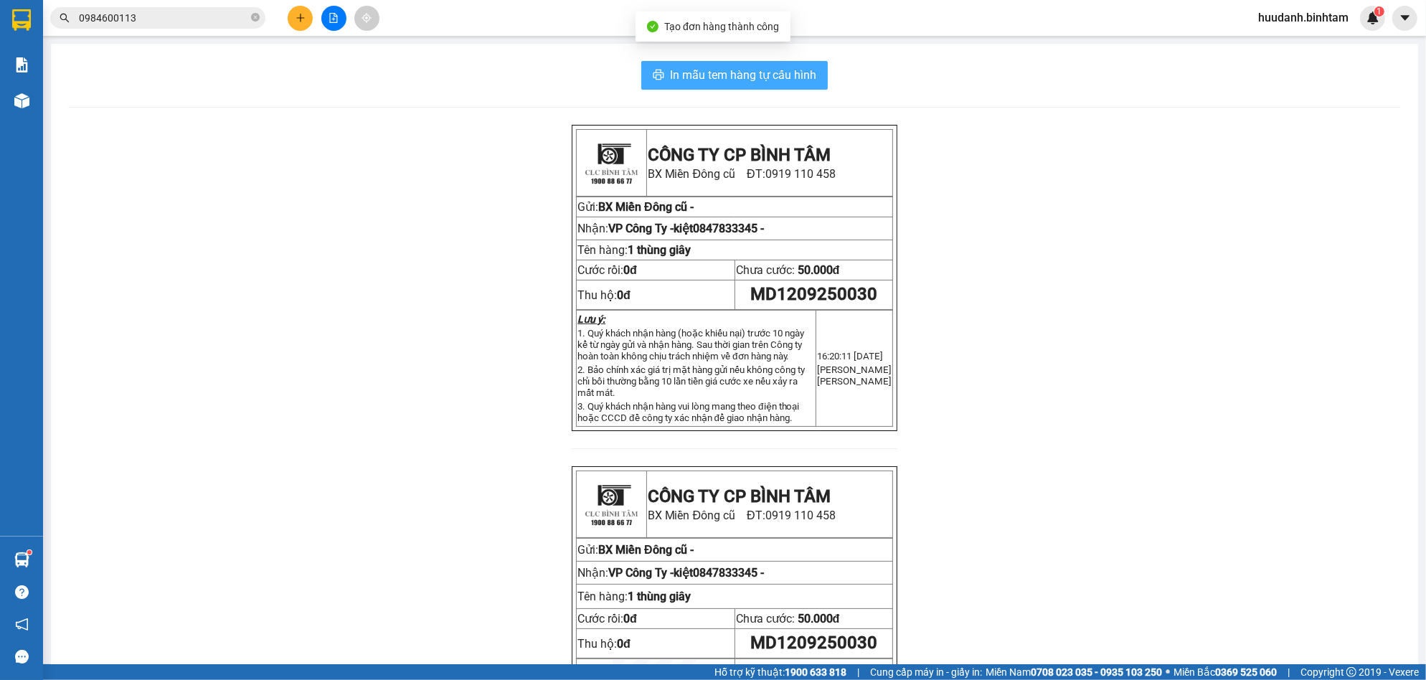
click at [771, 85] on button "In mẫu tem hàng tự cấu hình" at bounding box center [734, 75] width 186 height 29
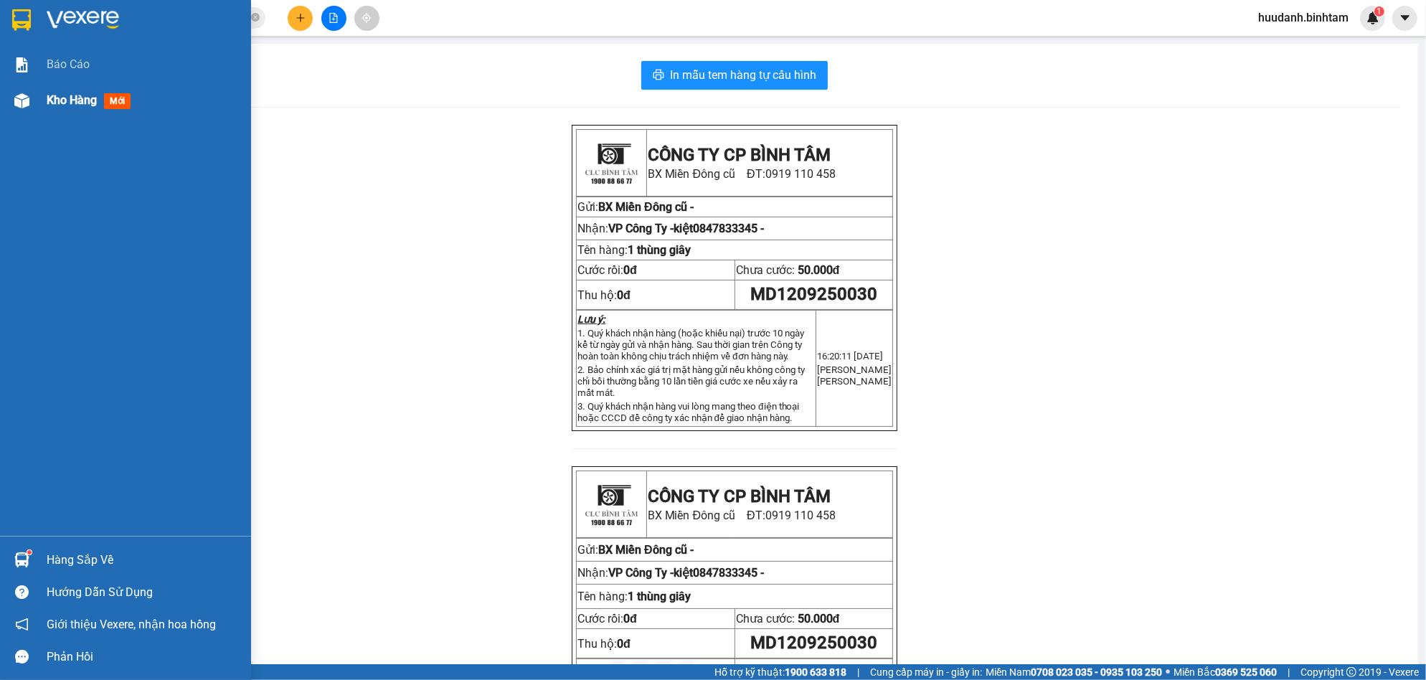
click at [63, 104] on span "Kho hàng" at bounding box center [72, 100] width 50 height 14
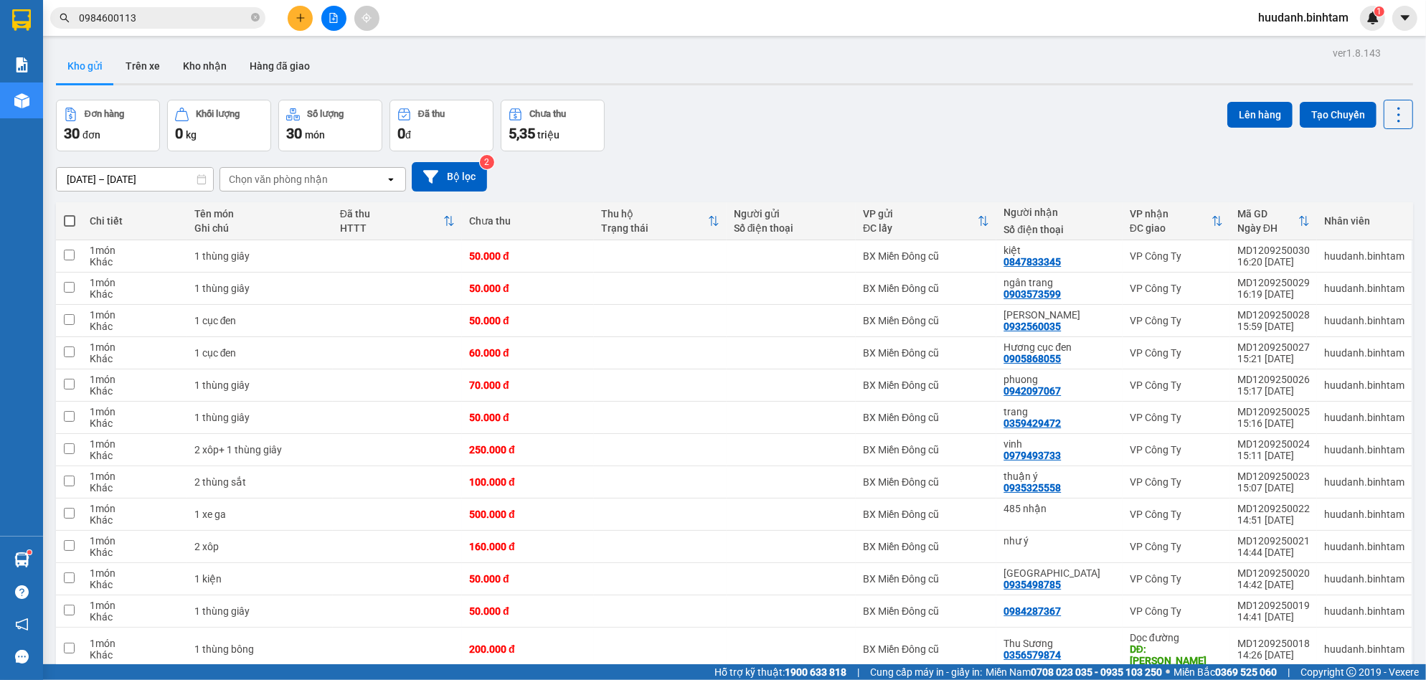
click at [67, 217] on span at bounding box center [69, 220] width 11 height 11
click at [70, 214] on input "checkbox" at bounding box center [70, 214] width 0 height 0
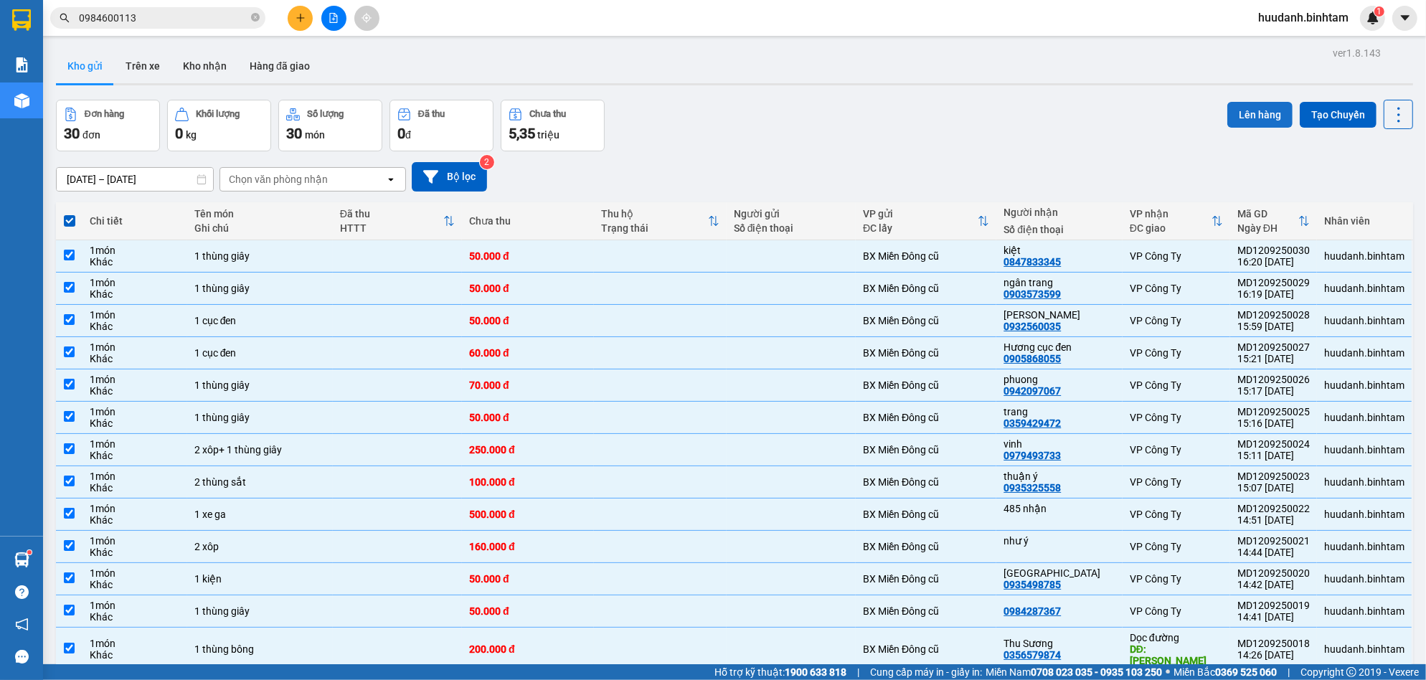
click at [1229, 106] on button "Lên hàng" at bounding box center [1259, 115] width 65 height 26
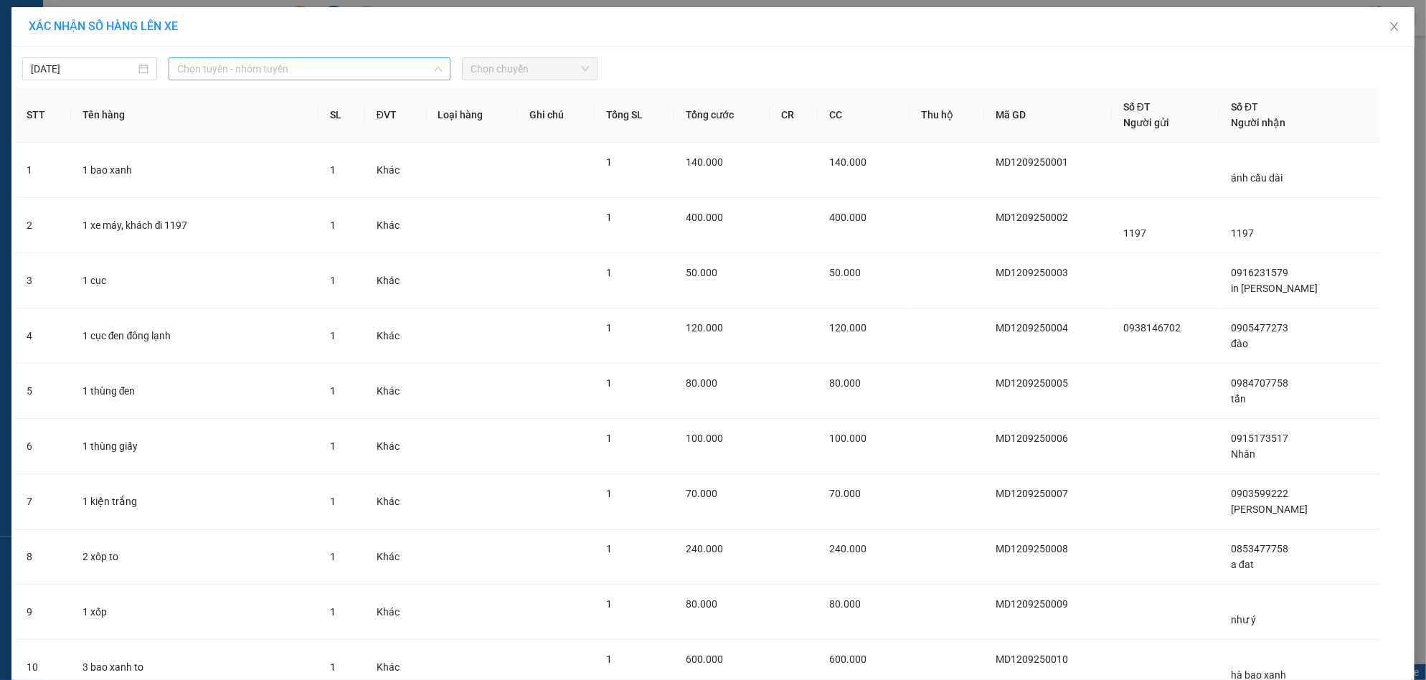
click at [303, 70] on span "Chọn tuyến - nhóm tuyến" at bounding box center [309, 69] width 265 height 22
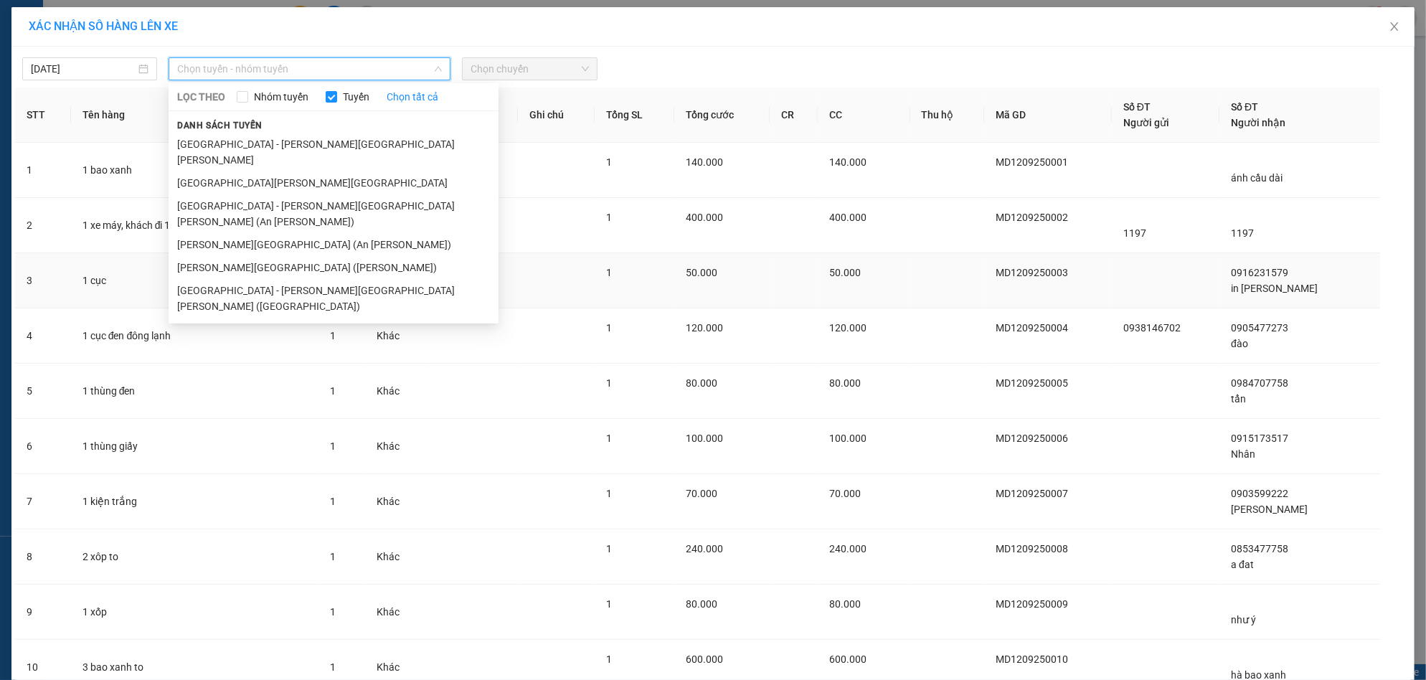
click at [247, 279] on li "[GEOGRAPHIC_DATA] - [PERSON_NAME][GEOGRAPHIC_DATA][PERSON_NAME] ([GEOGRAPHIC_DA…" at bounding box center [334, 298] width 330 height 39
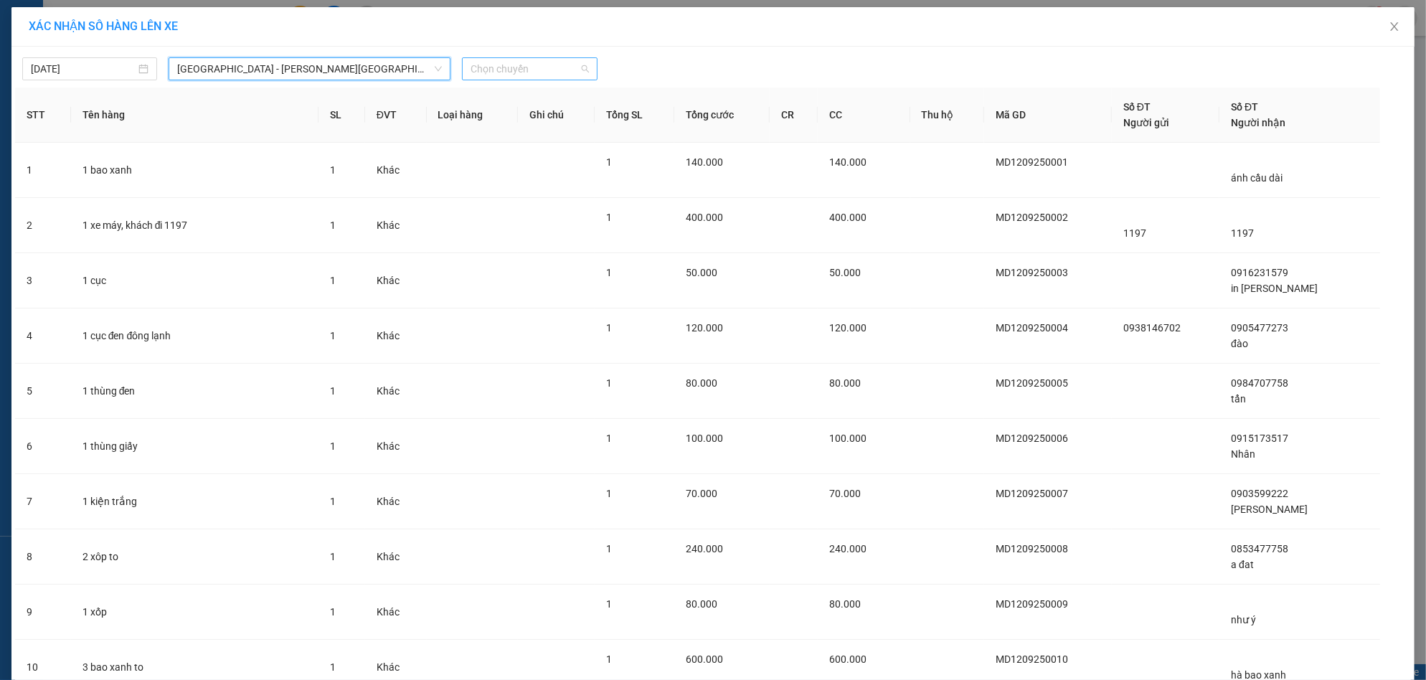
click at [522, 67] on span "Chọn chuyến" at bounding box center [529, 69] width 118 height 22
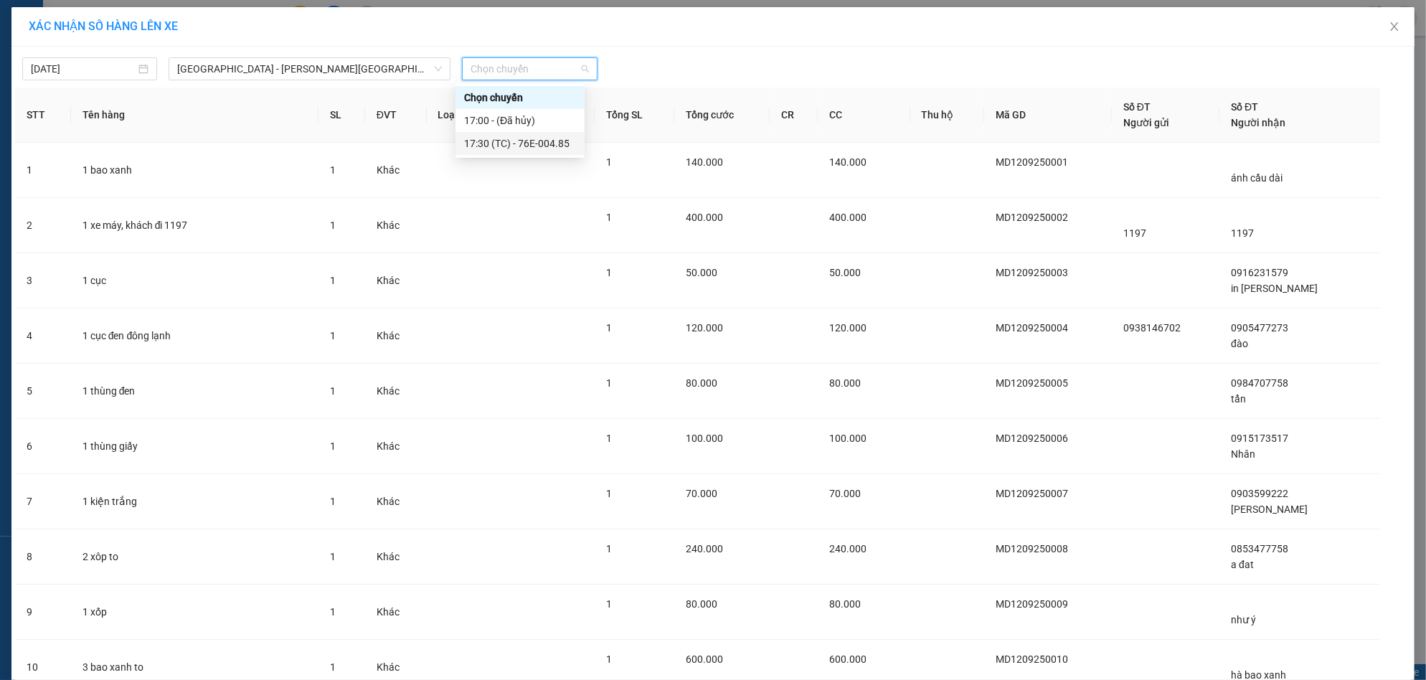
click at [512, 142] on div "17:30 (TC) - 76E-004.85" at bounding box center [520, 144] width 112 height 16
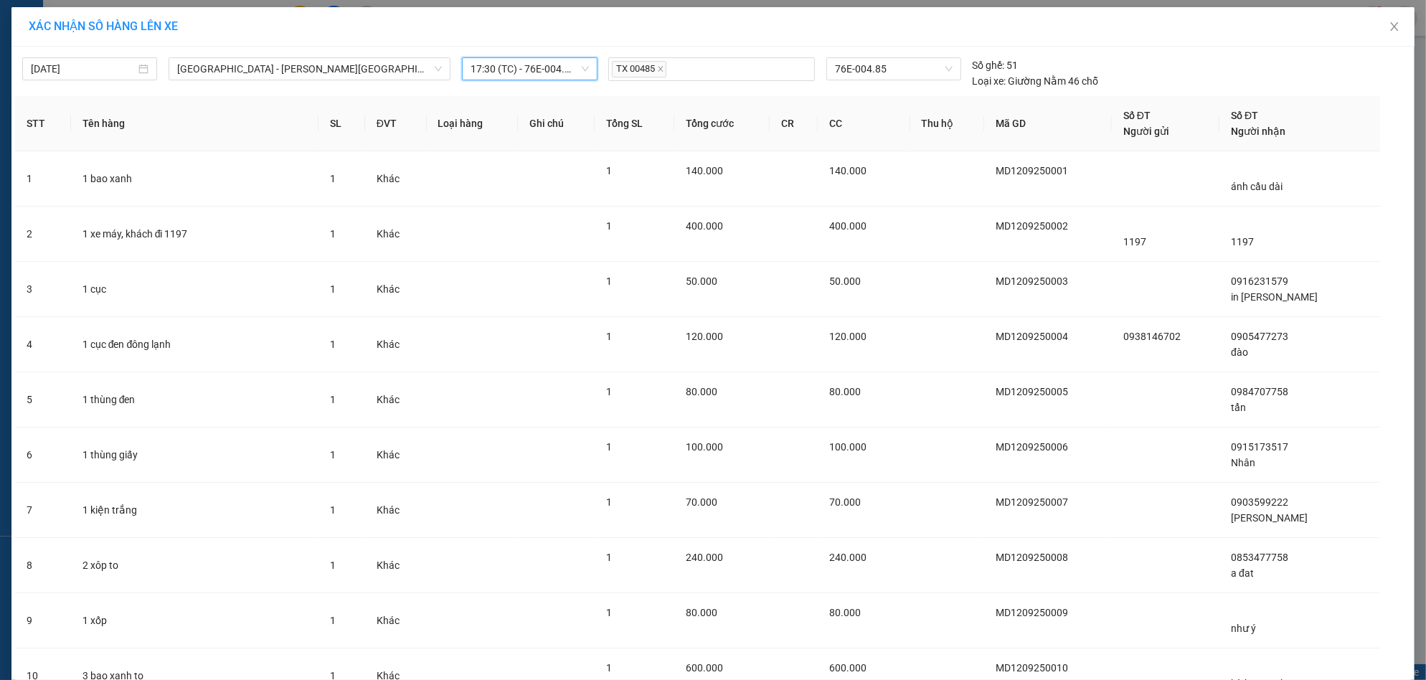
drag, startPoint x: 765, startPoint y: 643, endPoint x: 757, endPoint y: 642, distance: 7.9
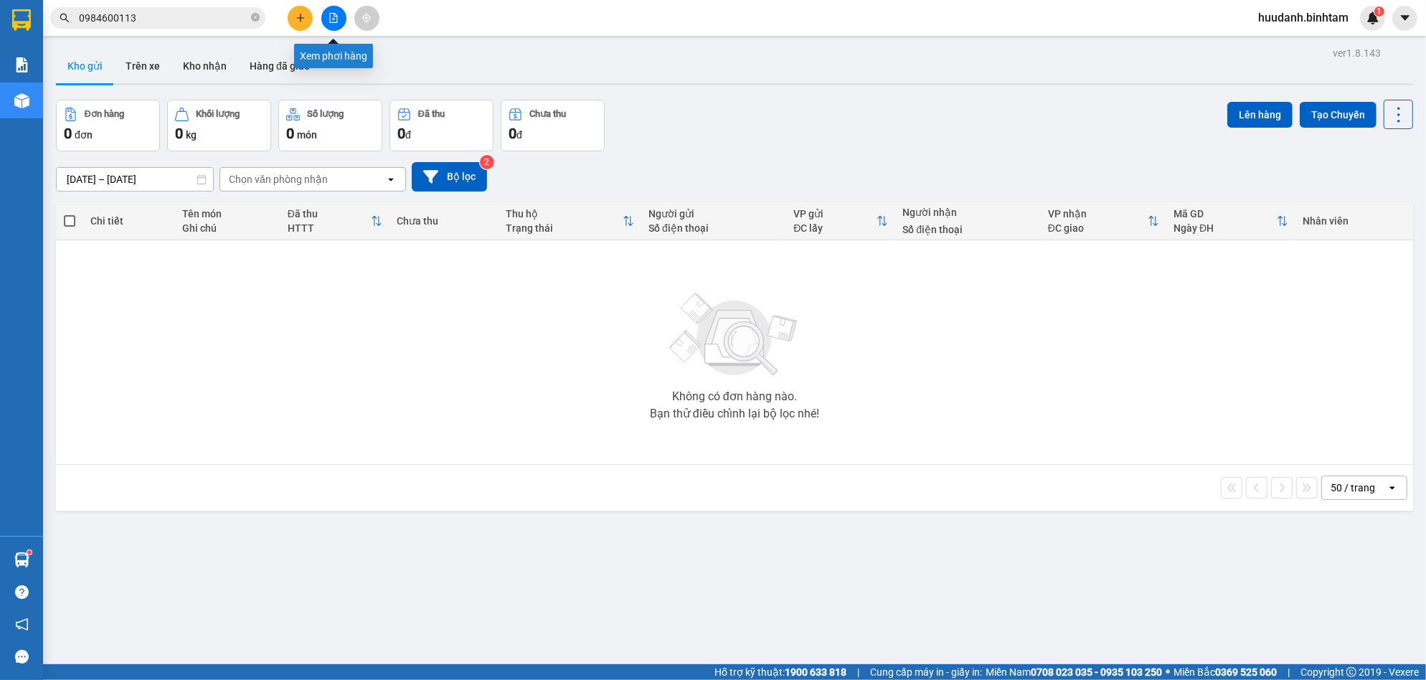
click at [330, 8] on button at bounding box center [333, 18] width 25 height 25
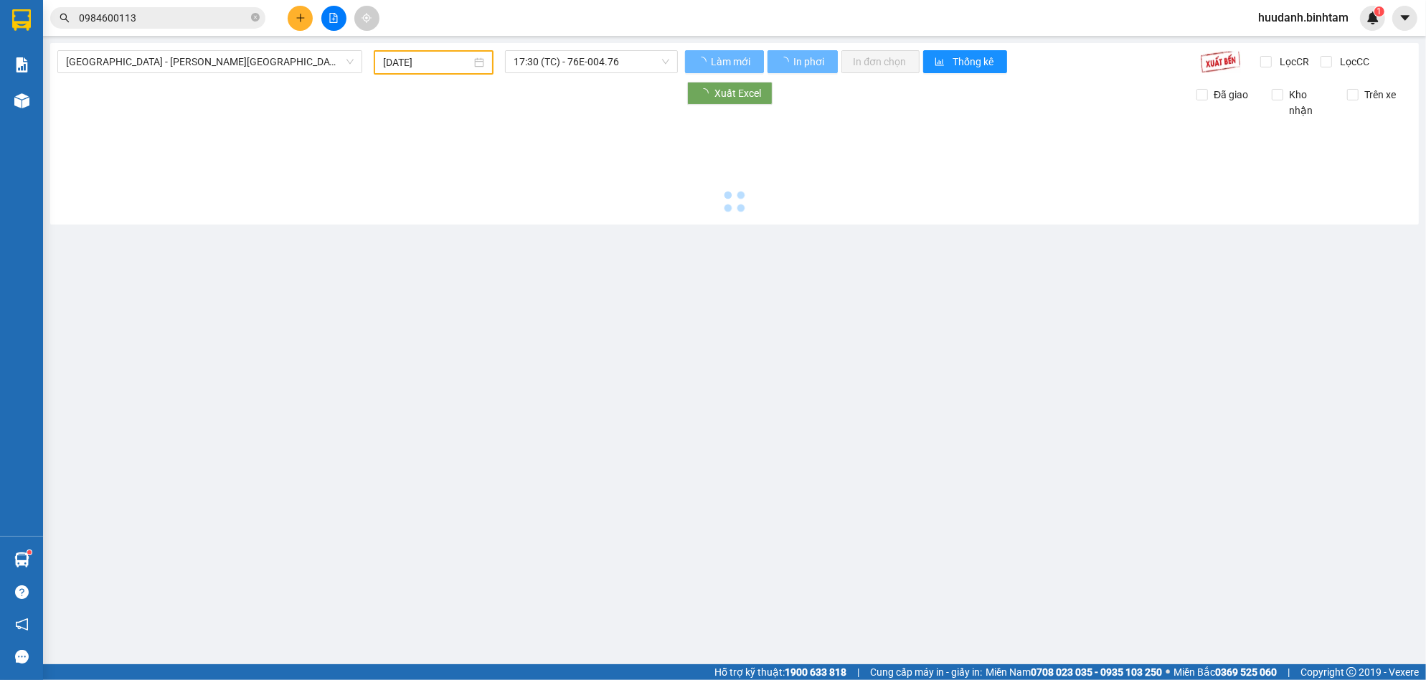
type input "[DATE]"
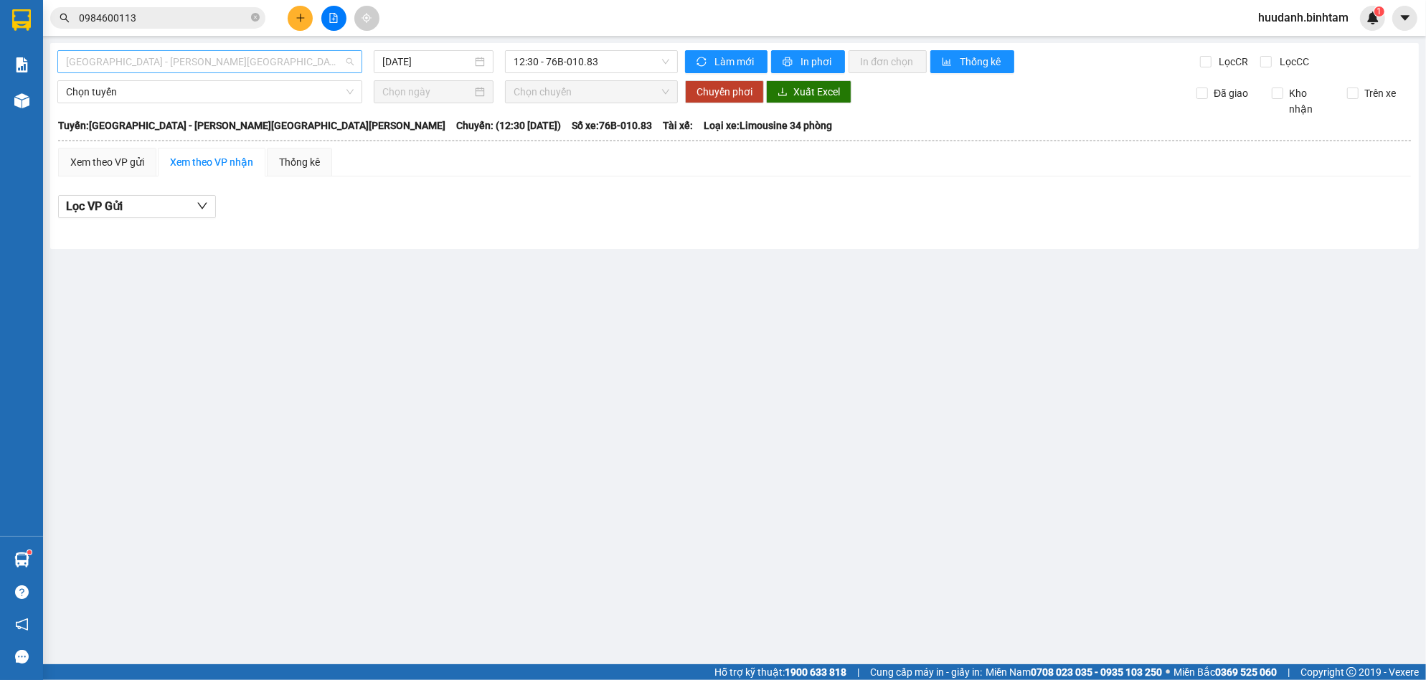
click at [288, 62] on span "[GEOGRAPHIC_DATA] - [PERSON_NAME][GEOGRAPHIC_DATA][PERSON_NAME]" at bounding box center [210, 62] width 288 height 22
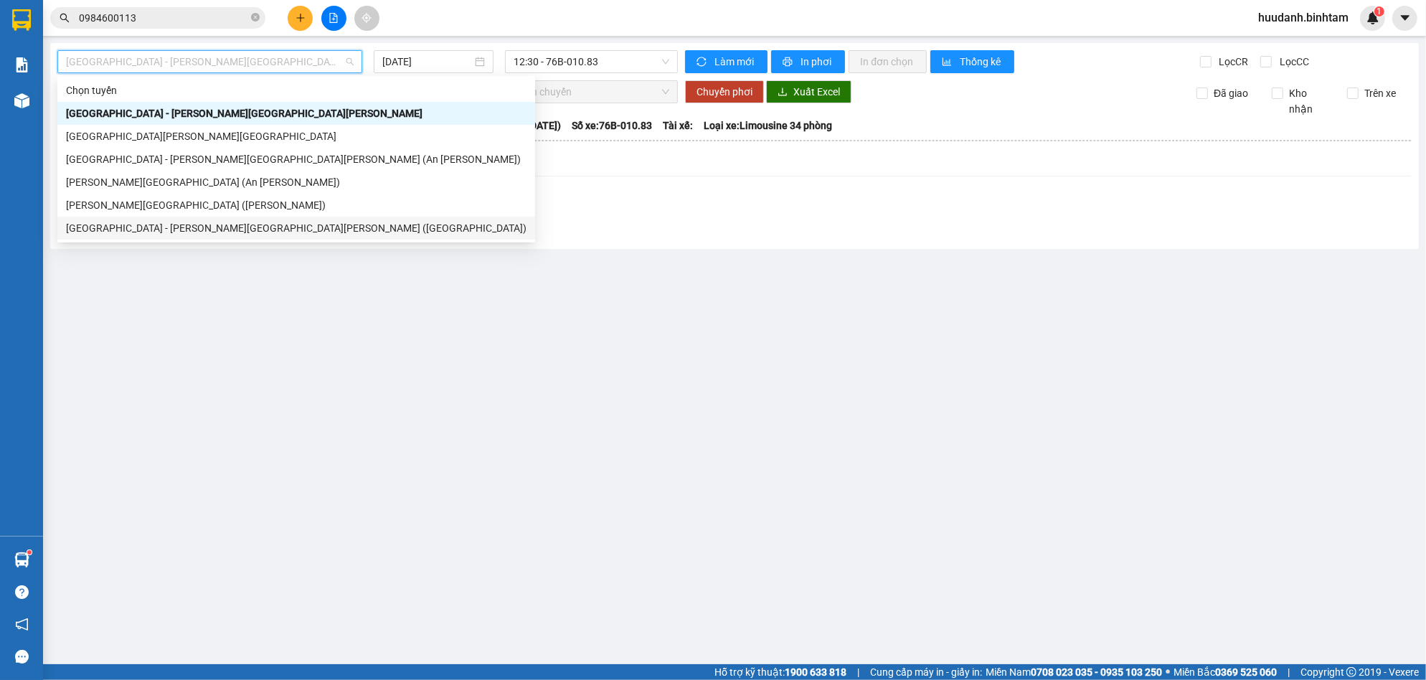
click at [163, 224] on div "[GEOGRAPHIC_DATA] - [PERSON_NAME][GEOGRAPHIC_DATA][PERSON_NAME] ([GEOGRAPHIC_DA…" at bounding box center [296, 228] width 460 height 16
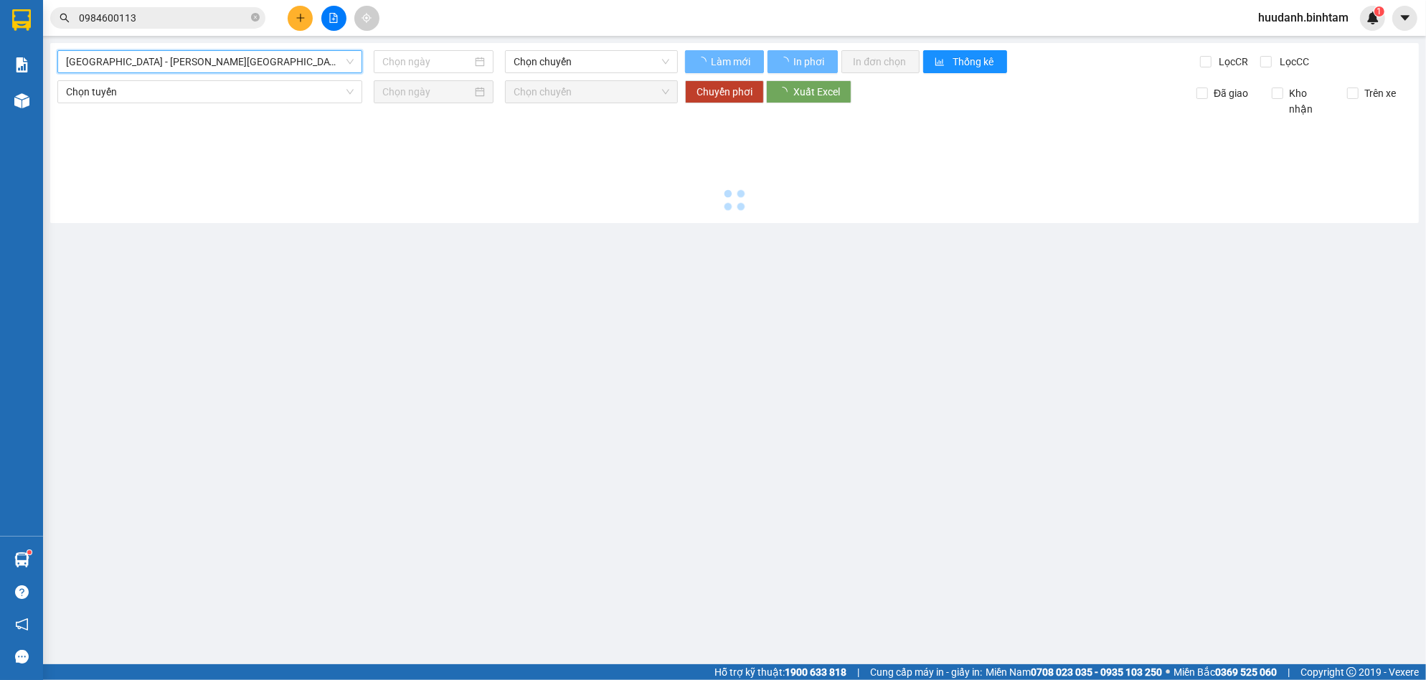
type input "[DATE]"
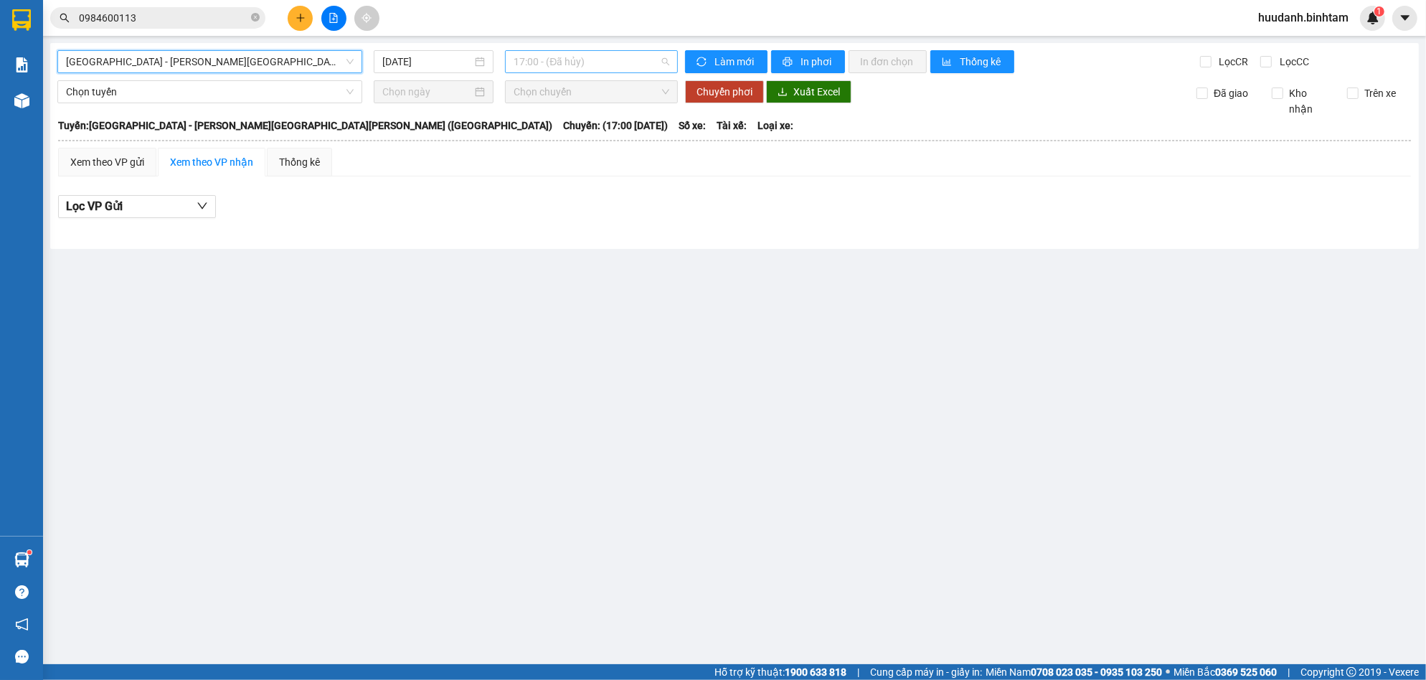
click at [574, 70] on span "17:00 - (Đã hủy)" at bounding box center [591, 62] width 156 height 22
click at [564, 133] on div "17:30 (TC) - 76E-004.85" at bounding box center [569, 136] width 112 height 16
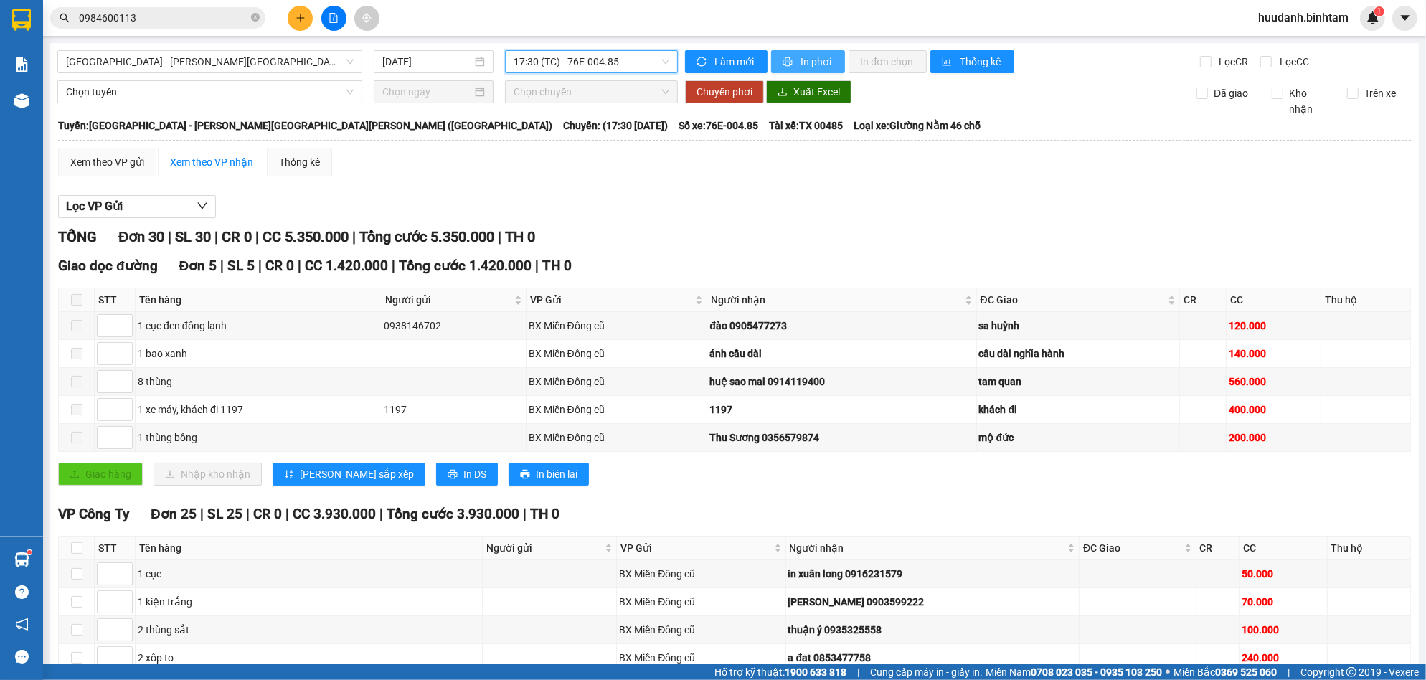
click at [801, 54] on span "In phơi" at bounding box center [816, 62] width 33 height 16
